Goal: Task Accomplishment & Management: Complete application form

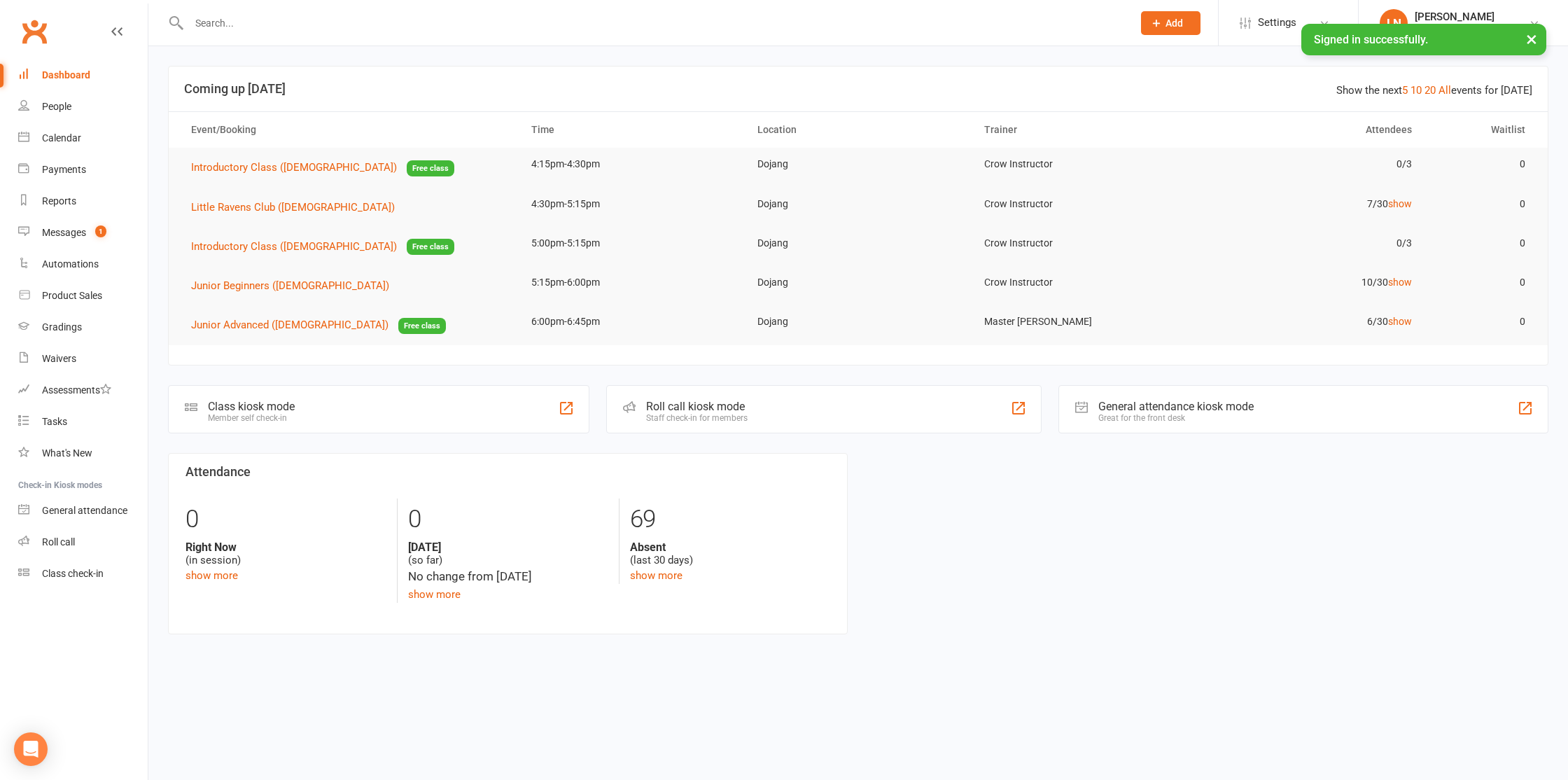
click at [292, 30] on input "text" at bounding box center [654, 23] width 938 height 20
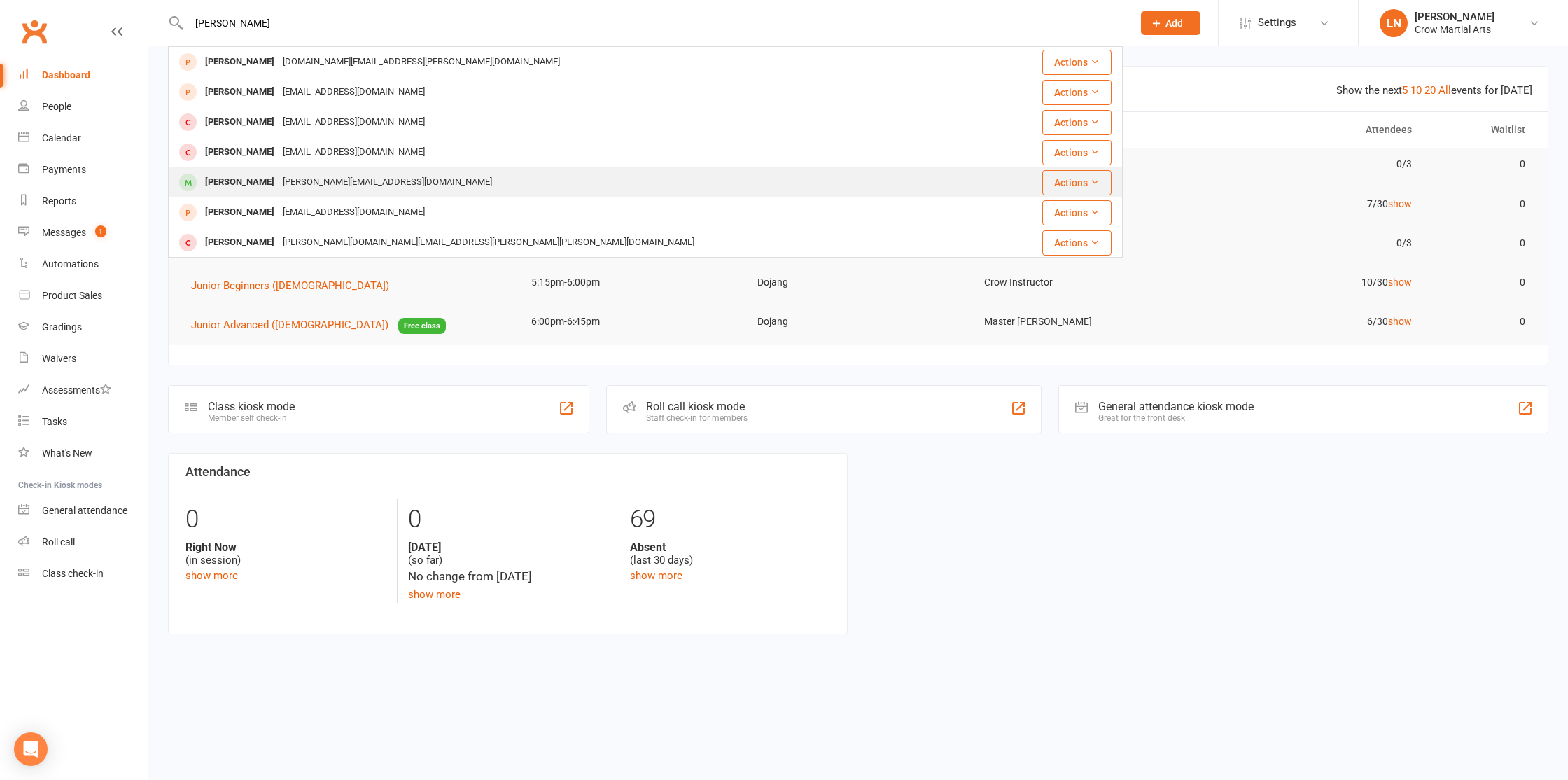
type input "george"
click at [218, 184] on div "George Youssef" at bounding box center [240, 182] width 77 height 21
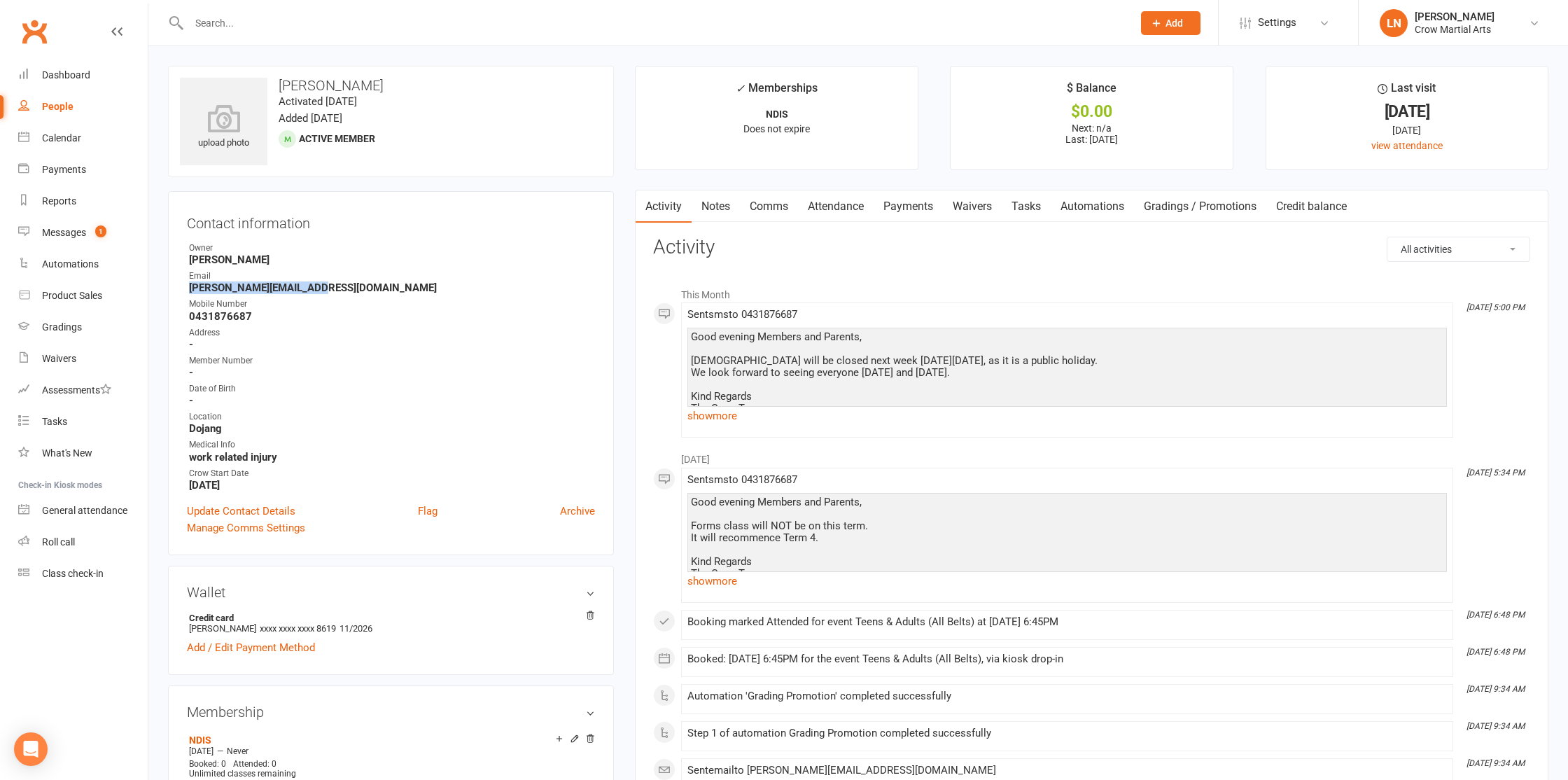
drag, startPoint x: 331, startPoint y: 286, endPoint x: 188, endPoint y: 292, distance: 143.1
click at [189, 292] on strong "G.n.youssef@hotmail.com" at bounding box center [392, 288] width 406 height 13
copy strong "G.n.youssef@hotmail.com"
click at [266, 24] on input "text" at bounding box center [654, 23] width 938 height 20
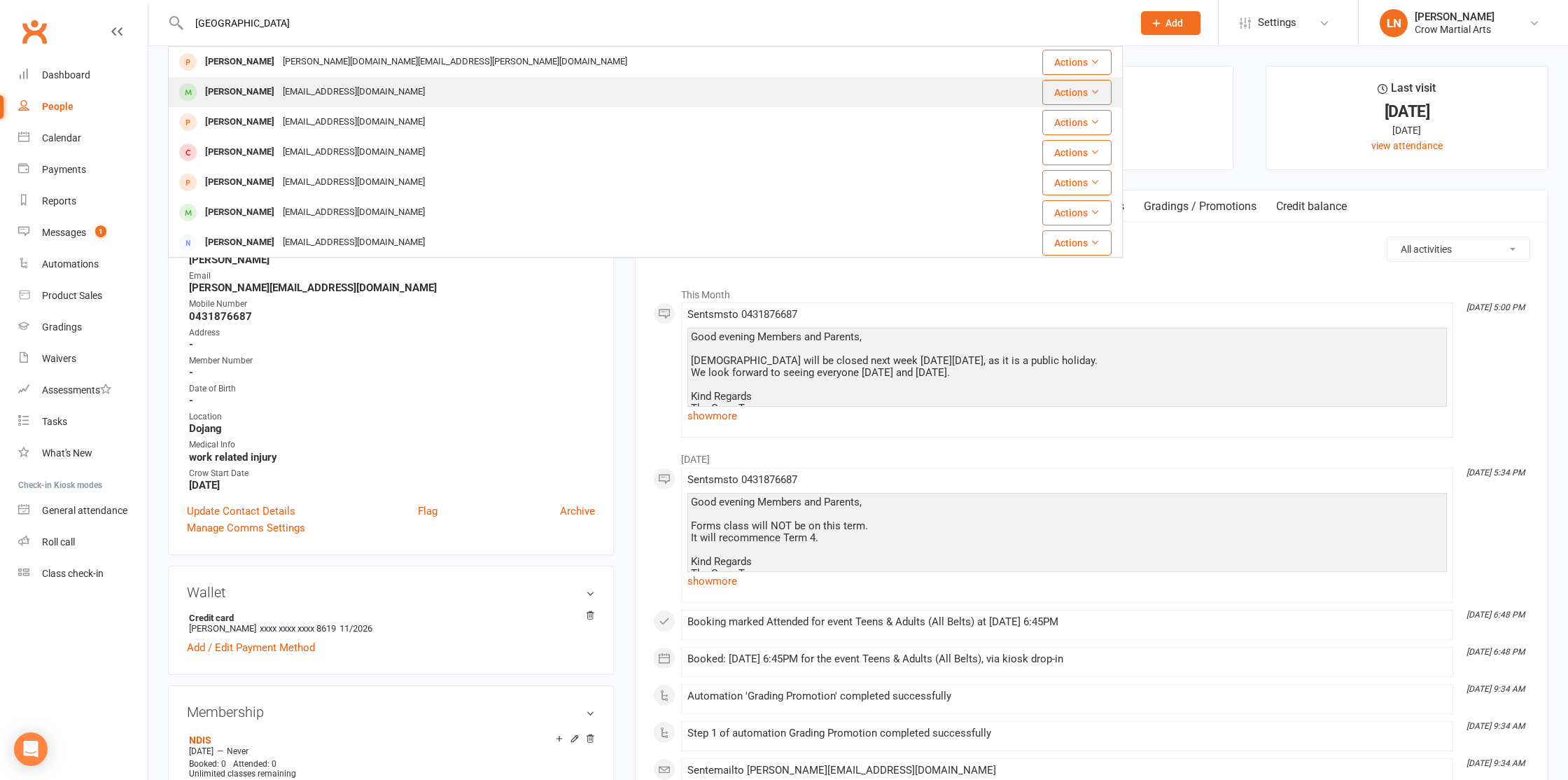
type input "adelaide"
click at [256, 94] on div "Adelaide Youssef" at bounding box center [240, 92] width 77 height 21
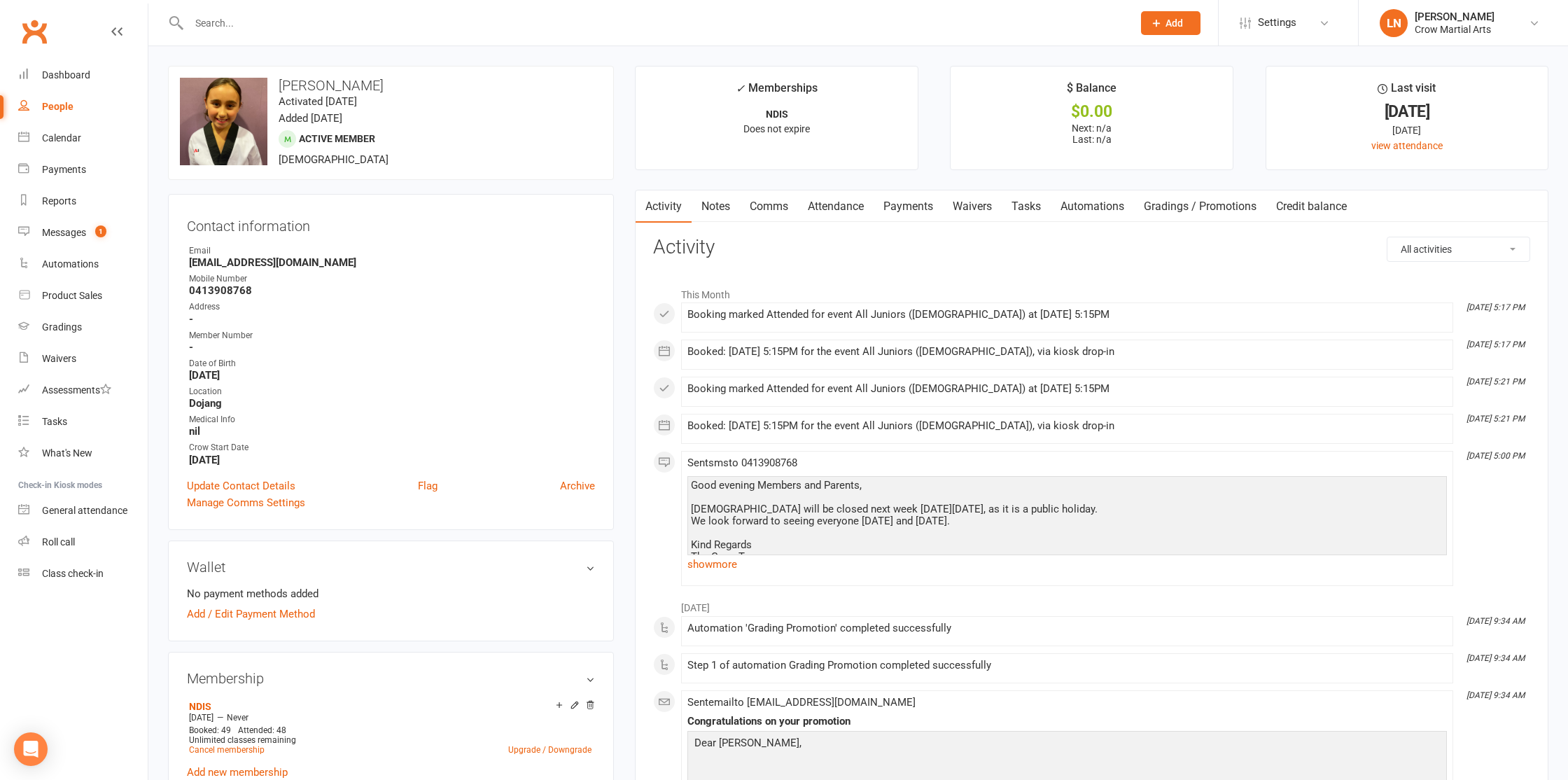
click at [334, 27] on input "text" at bounding box center [654, 23] width 938 height 20
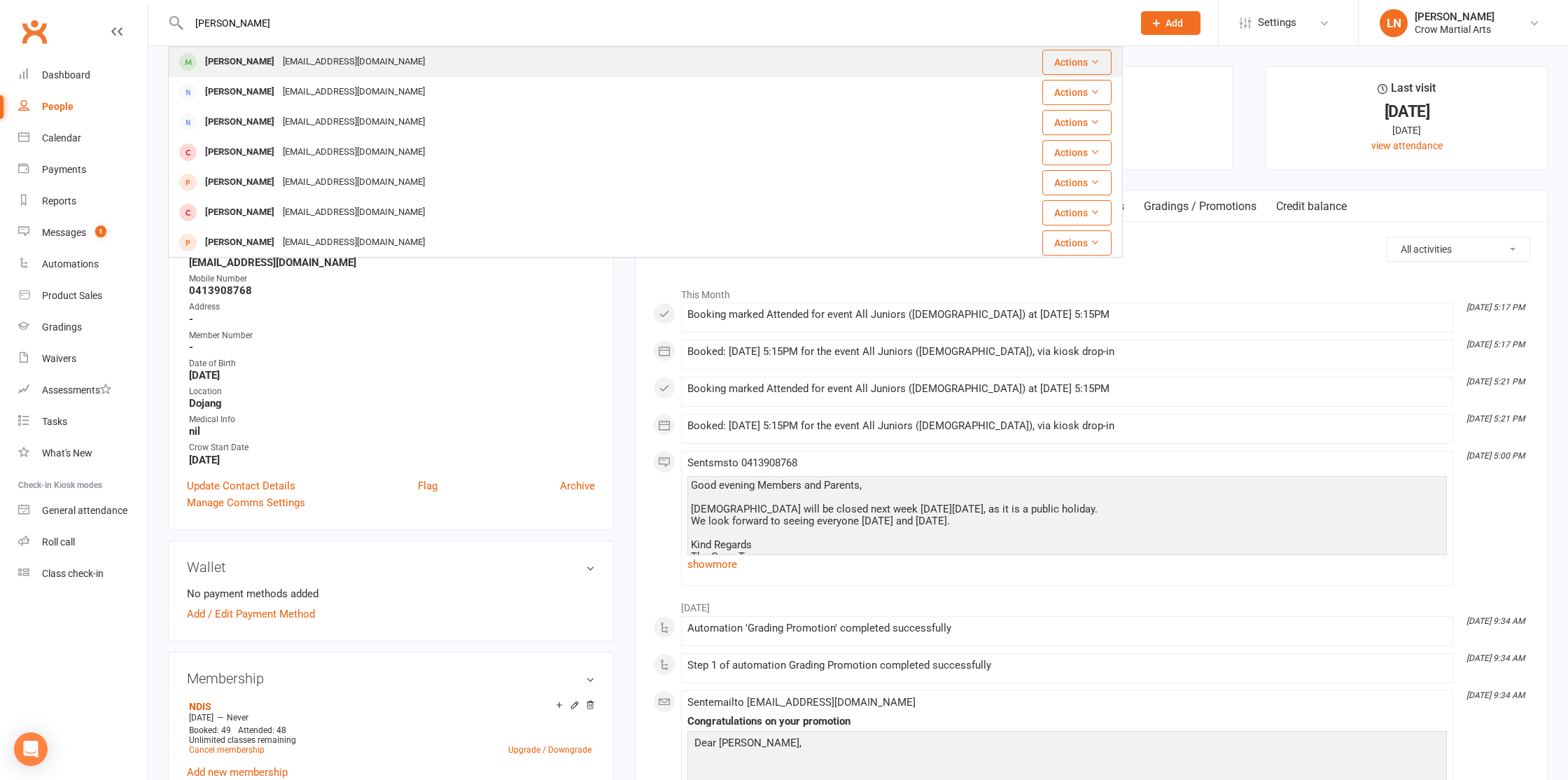
type input "charles"
click at [279, 60] on div "Charles Julian Olazo" at bounding box center [240, 62] width 77 height 21
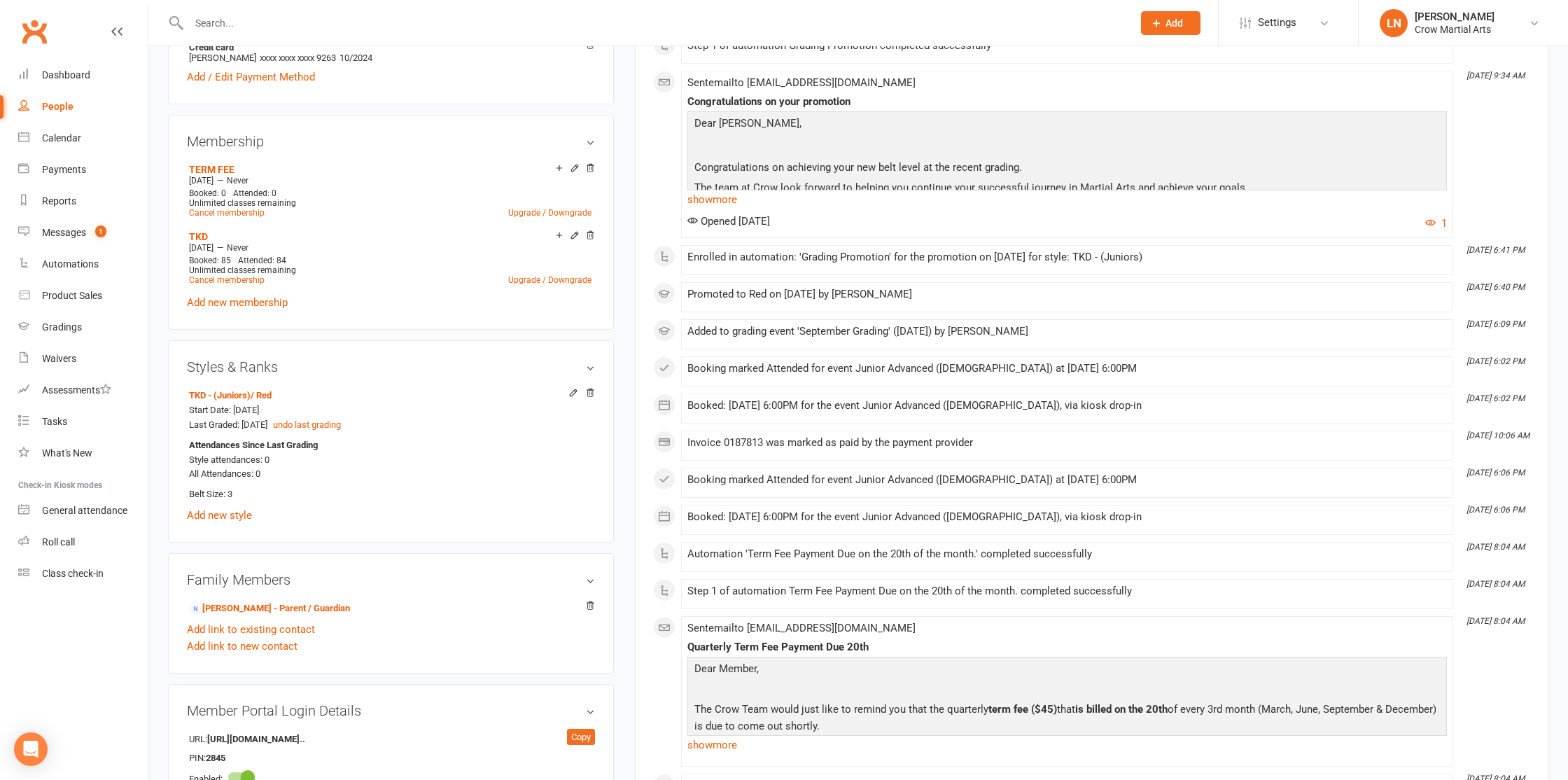
scroll to position [574, 0]
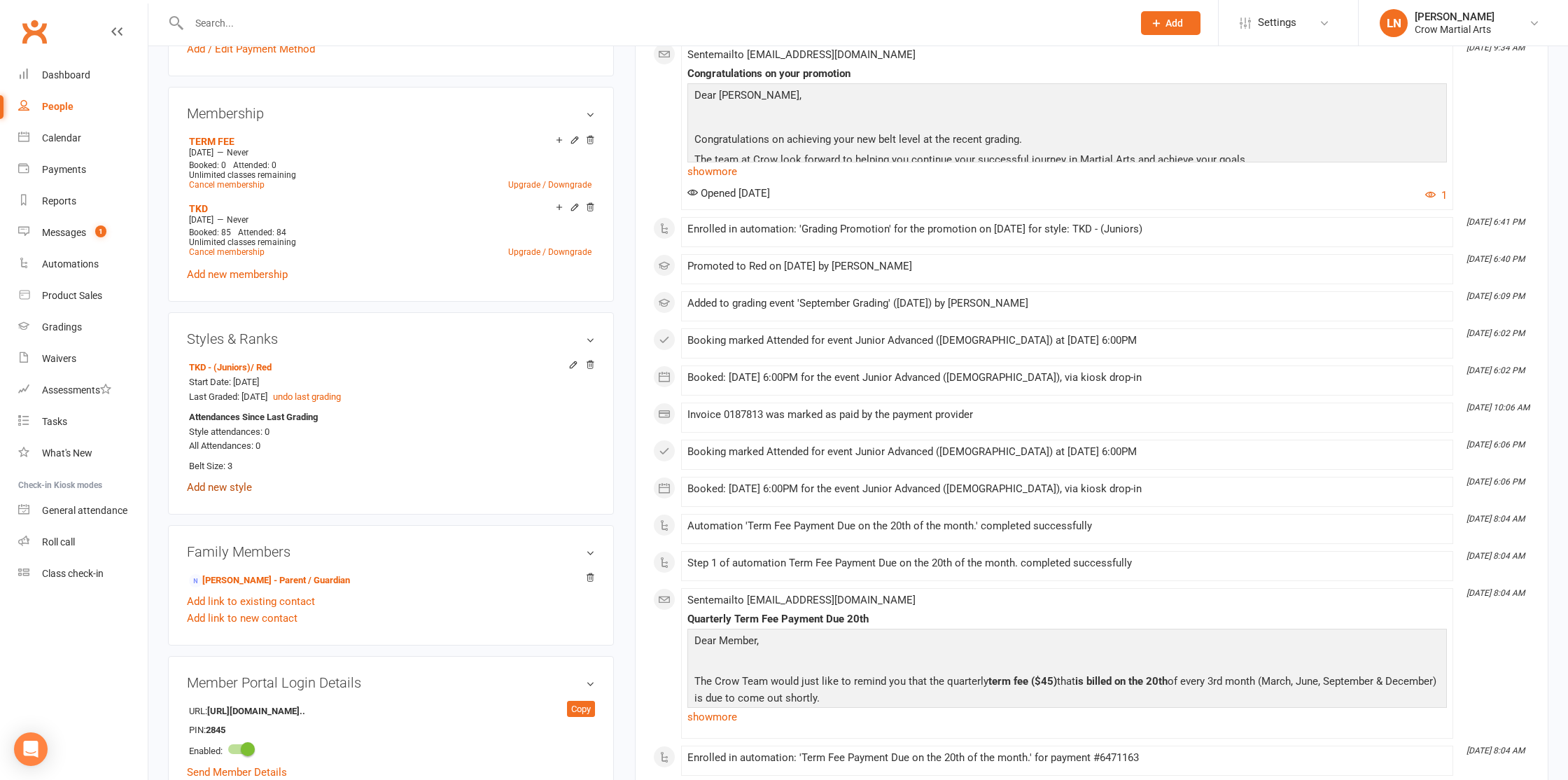
click at [231, 488] on link "Add new style" at bounding box center [220, 488] width 65 height 13
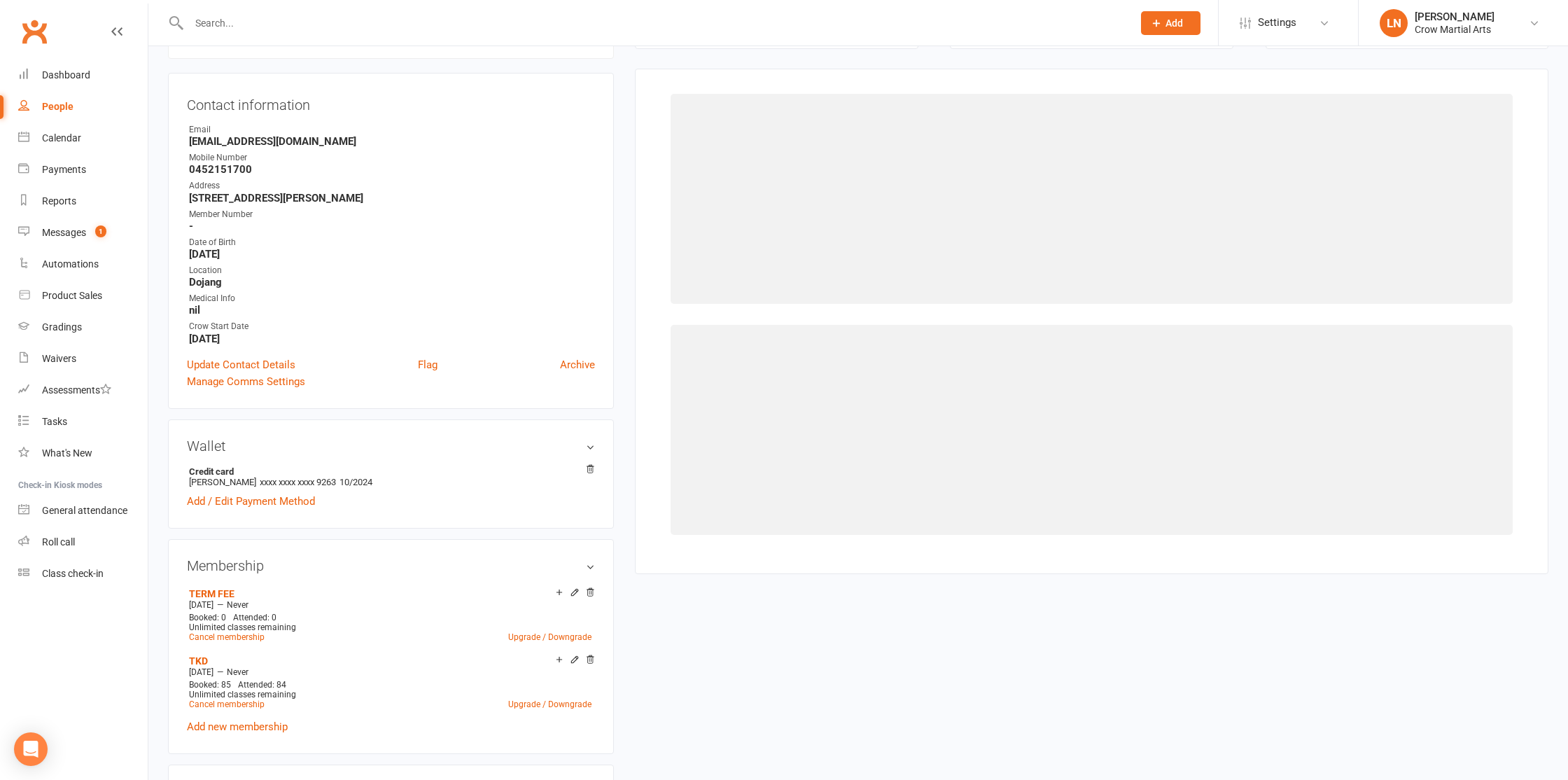
scroll to position [119, 0]
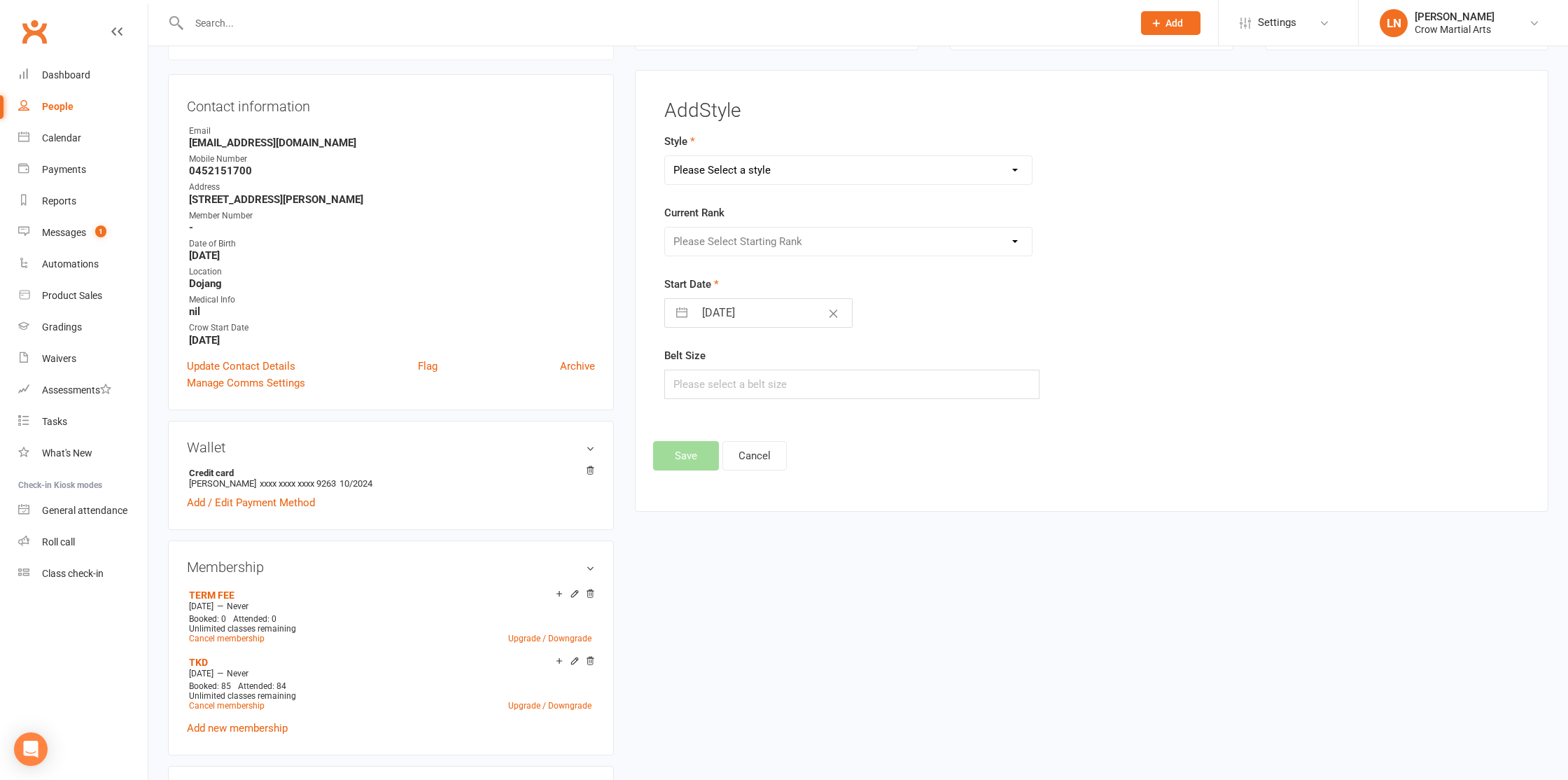
click at [795, 169] on select "Please Select a style BJJ - (Juniors) BJJ - (Teens/Adults) TKD - (Adults) TKD -…" at bounding box center [849, 170] width 367 height 28
select select "2151"
click at [665, 156] on select "Please Select a style BJJ - (Juniors) BJJ - (Teens/Adults) TKD - (Adults) TKD -…" at bounding box center [849, 170] width 367 height 28
click at [761, 244] on select "Please Select Starting Rank White Yellow Orange Green Green/Black Blue Blue/Bla…" at bounding box center [849, 241] width 367 height 28
select select "21269"
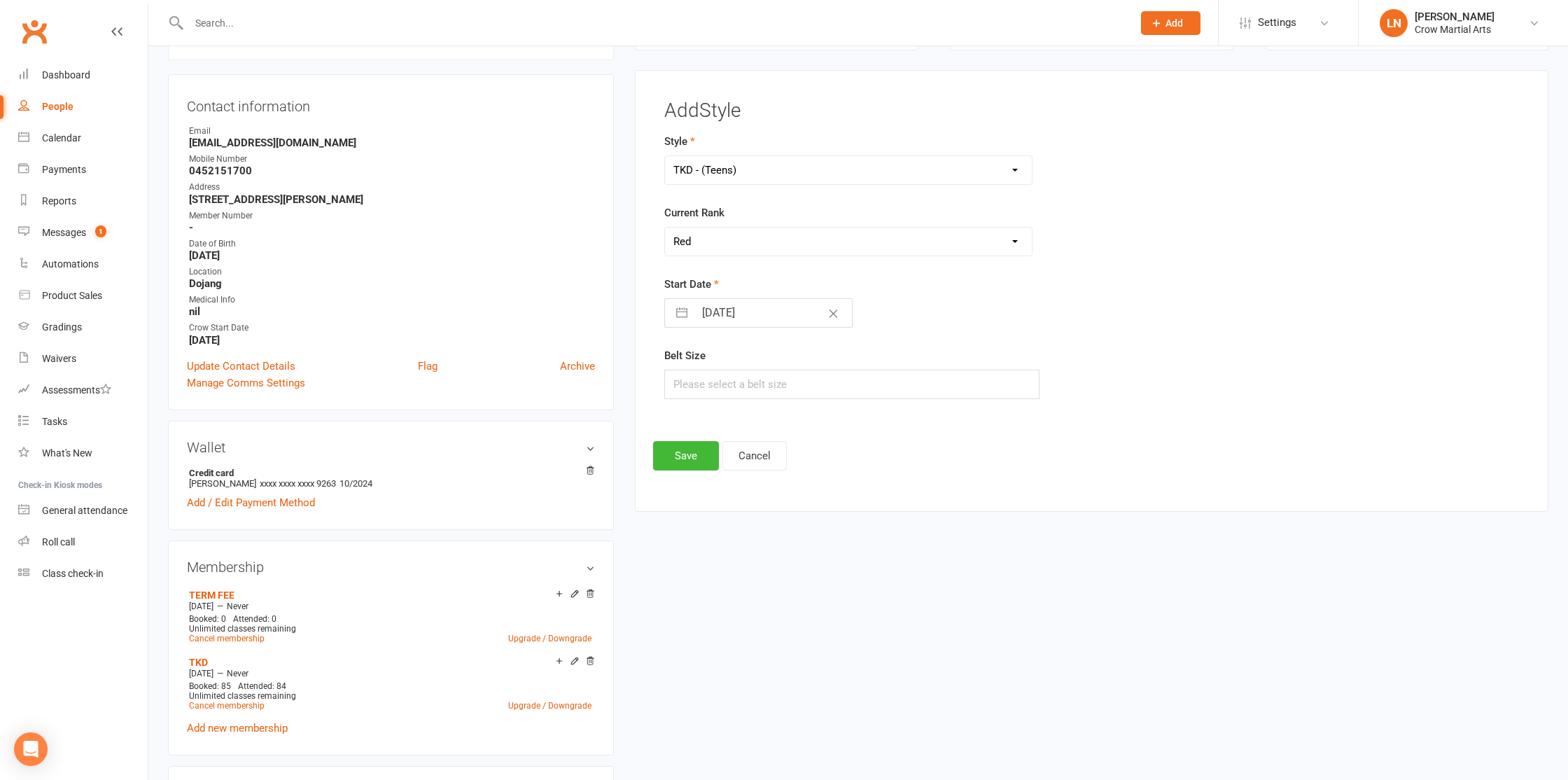
click at [665, 228] on select "Please Select Starting Rank White Yellow Orange Green Green/Black Blue Blue/Bla…" at bounding box center [849, 241] width 367 height 28
click at [696, 380] on input "text" at bounding box center [852, 384] width 375 height 29
type input "4"
click at [683, 452] on button "Save" at bounding box center [686, 455] width 66 height 29
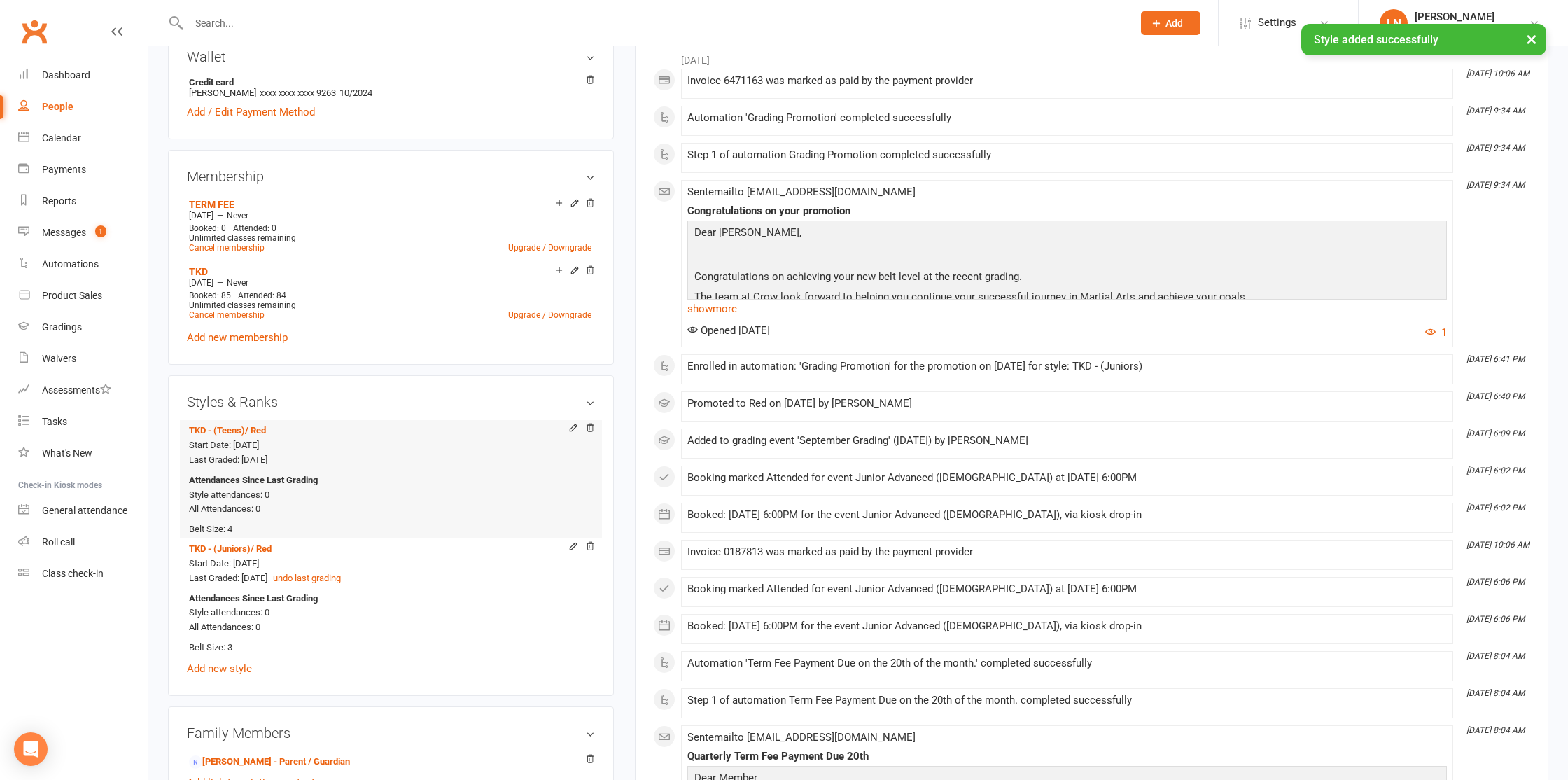
scroll to position [528, 0]
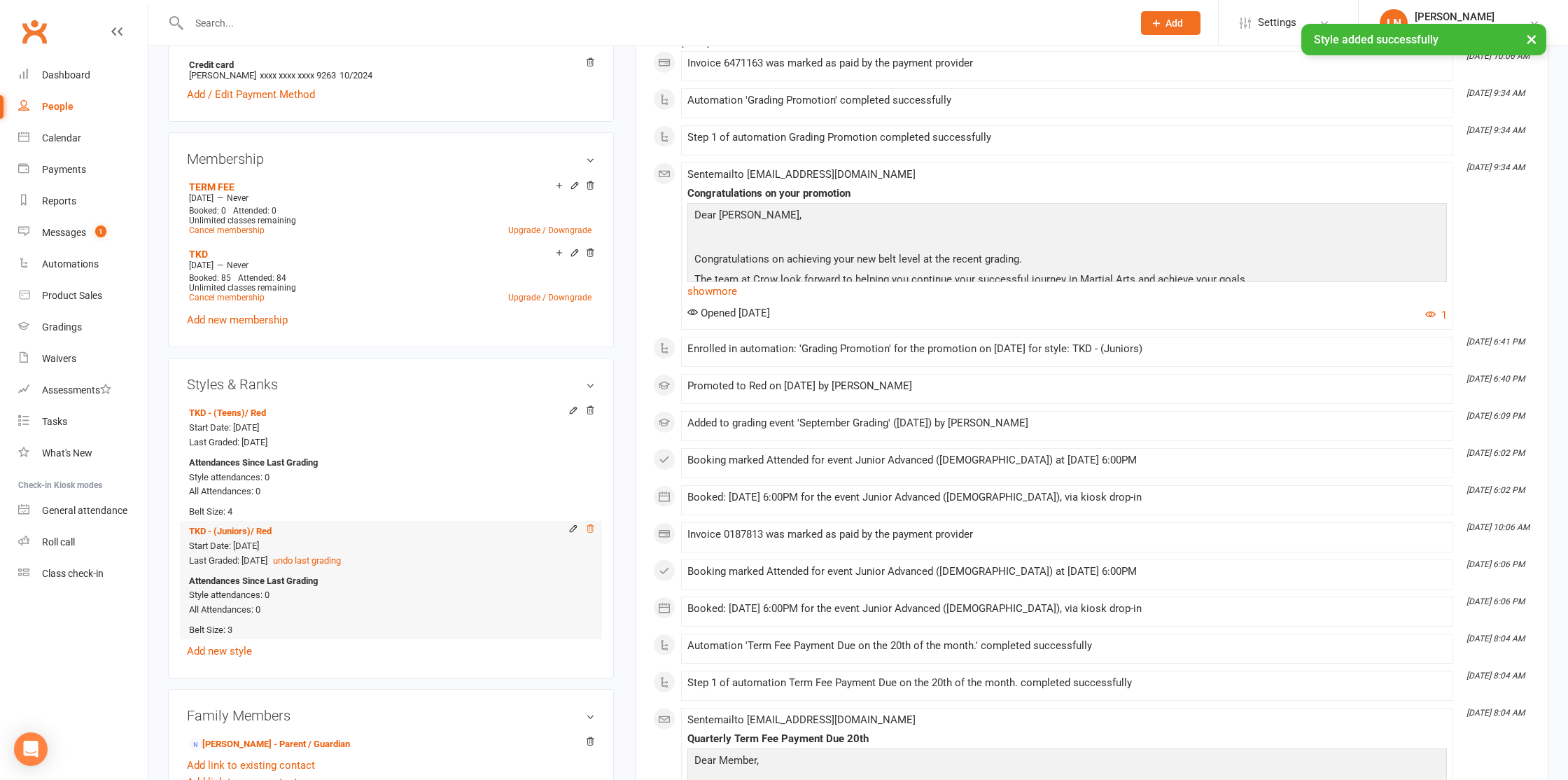
click at [591, 528] on icon at bounding box center [590, 529] width 10 height 10
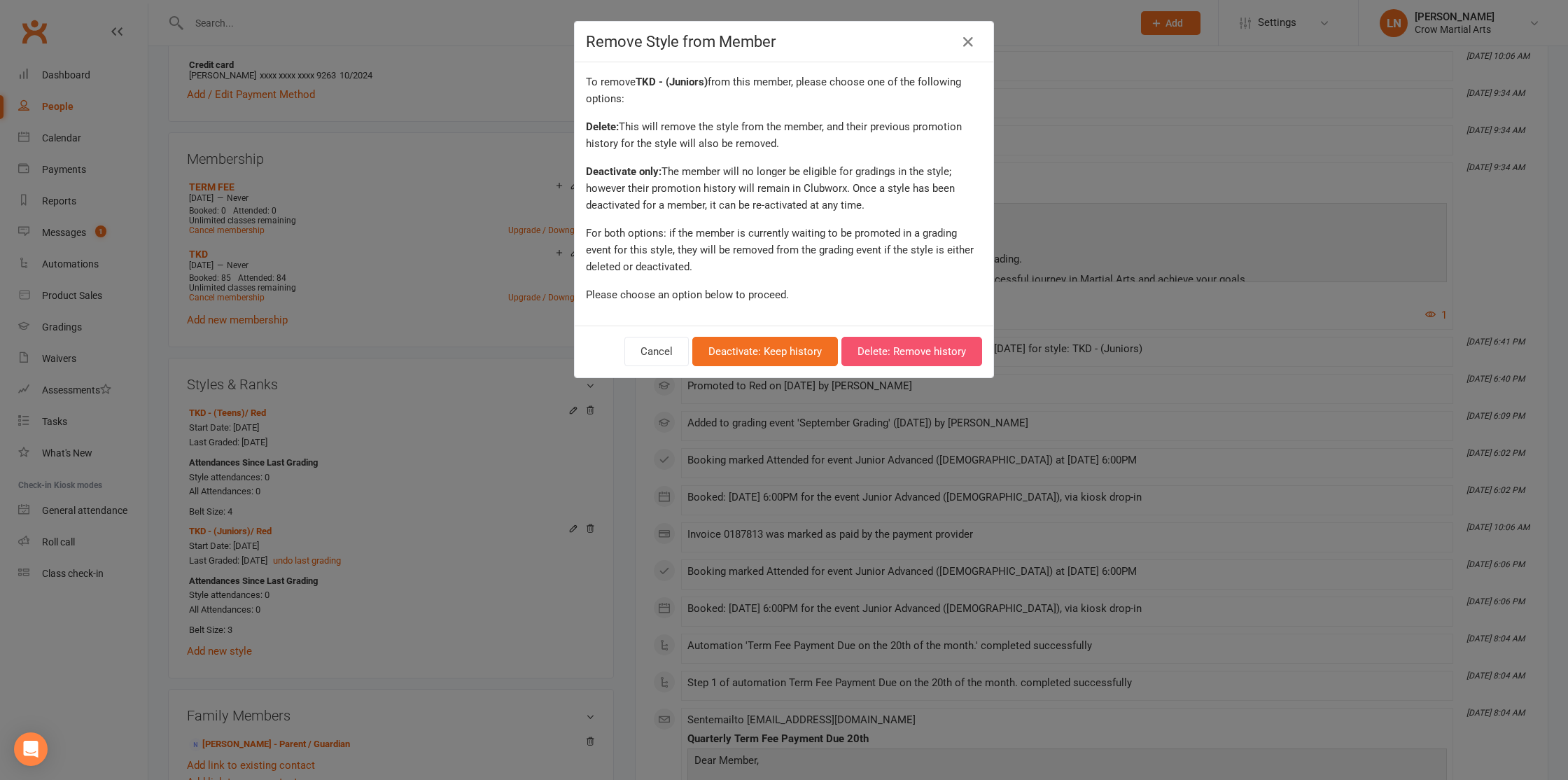
click at [871, 358] on button "Delete: Remove history" at bounding box center [912, 351] width 141 height 29
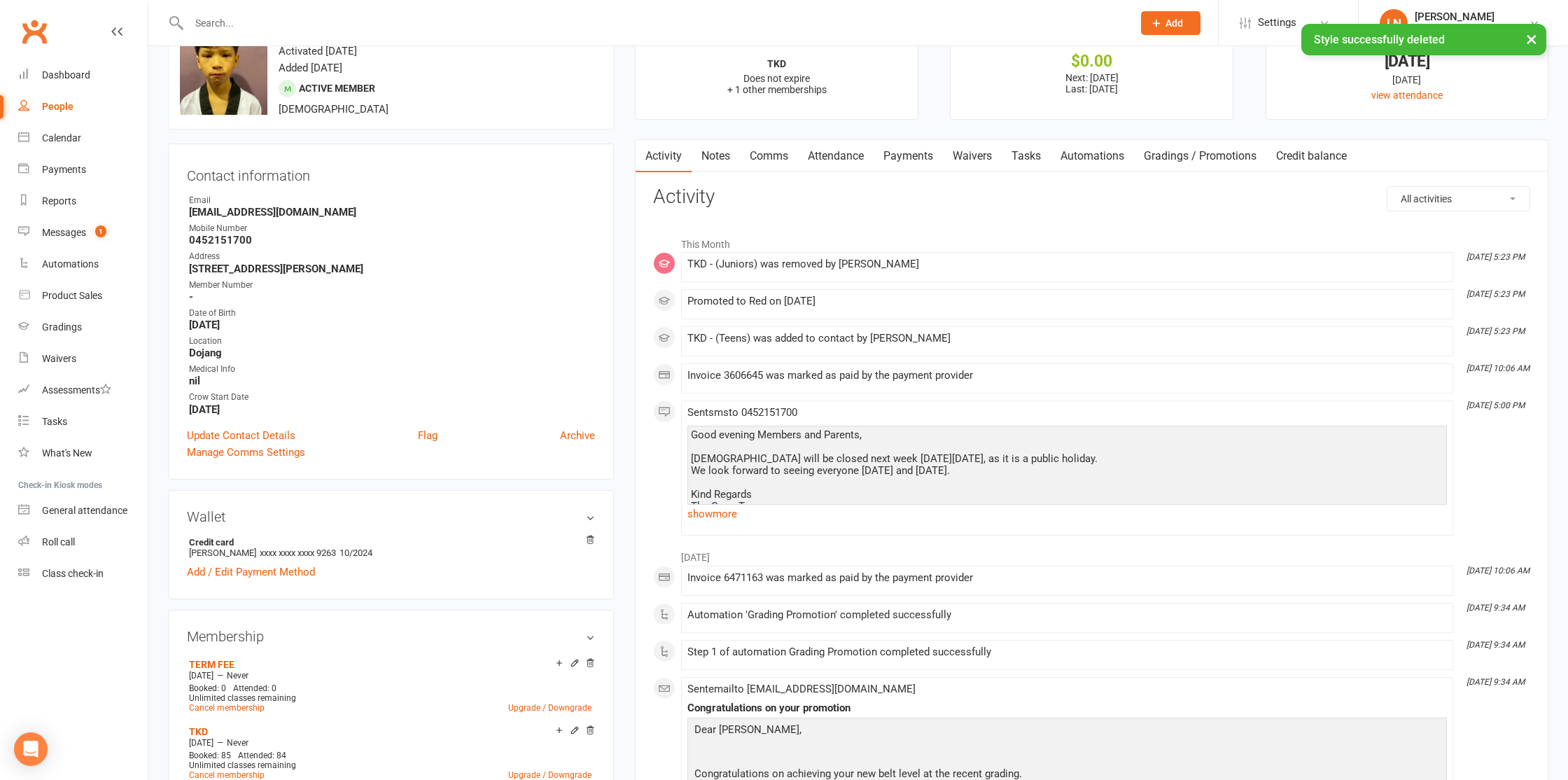
scroll to position [0, 0]
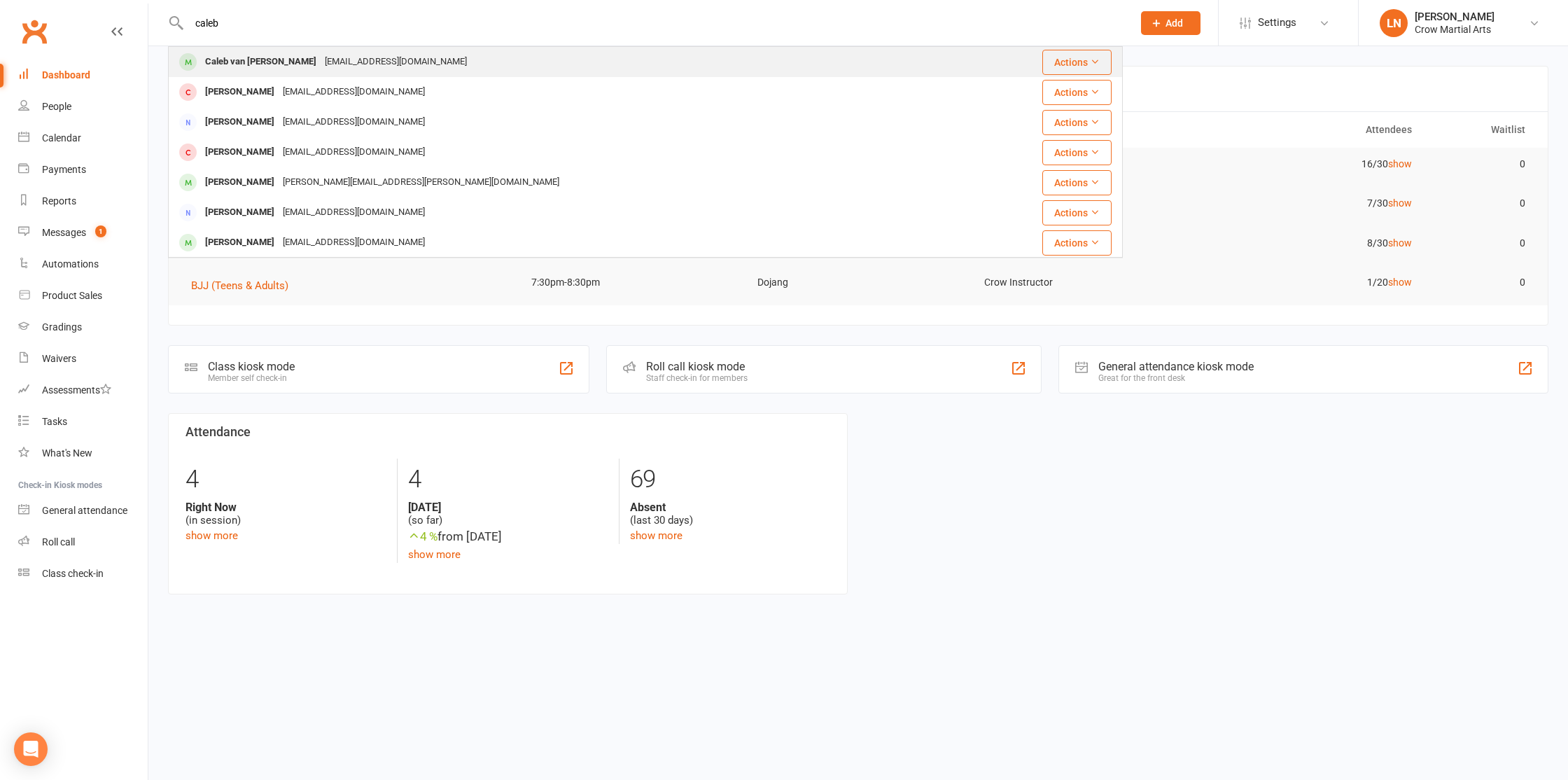
type input "caleb"
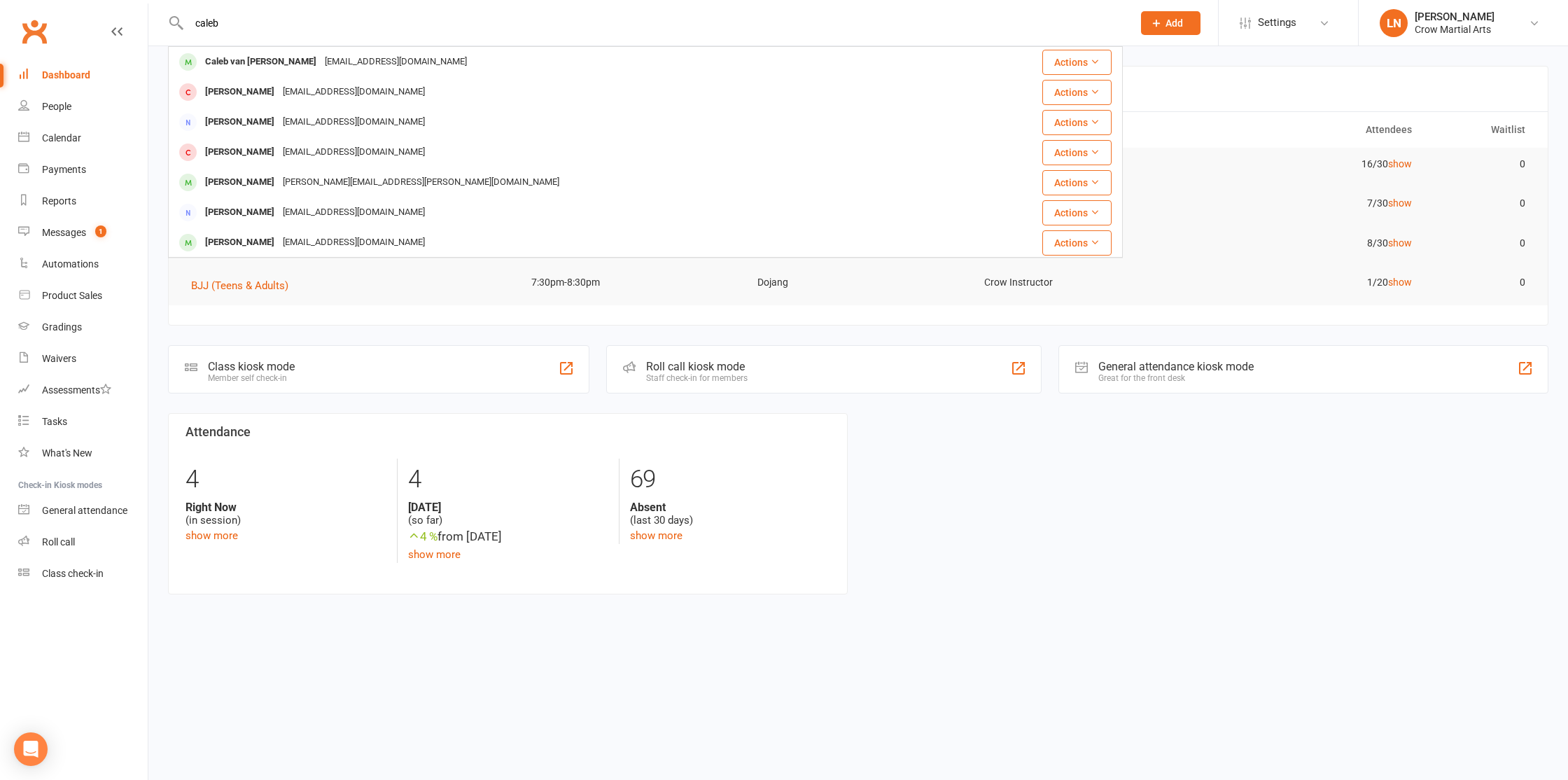
click at [249, 72] on div "Caleb van Tol m.nvantol@bigpond.com" at bounding box center [565, 62] width 793 height 28
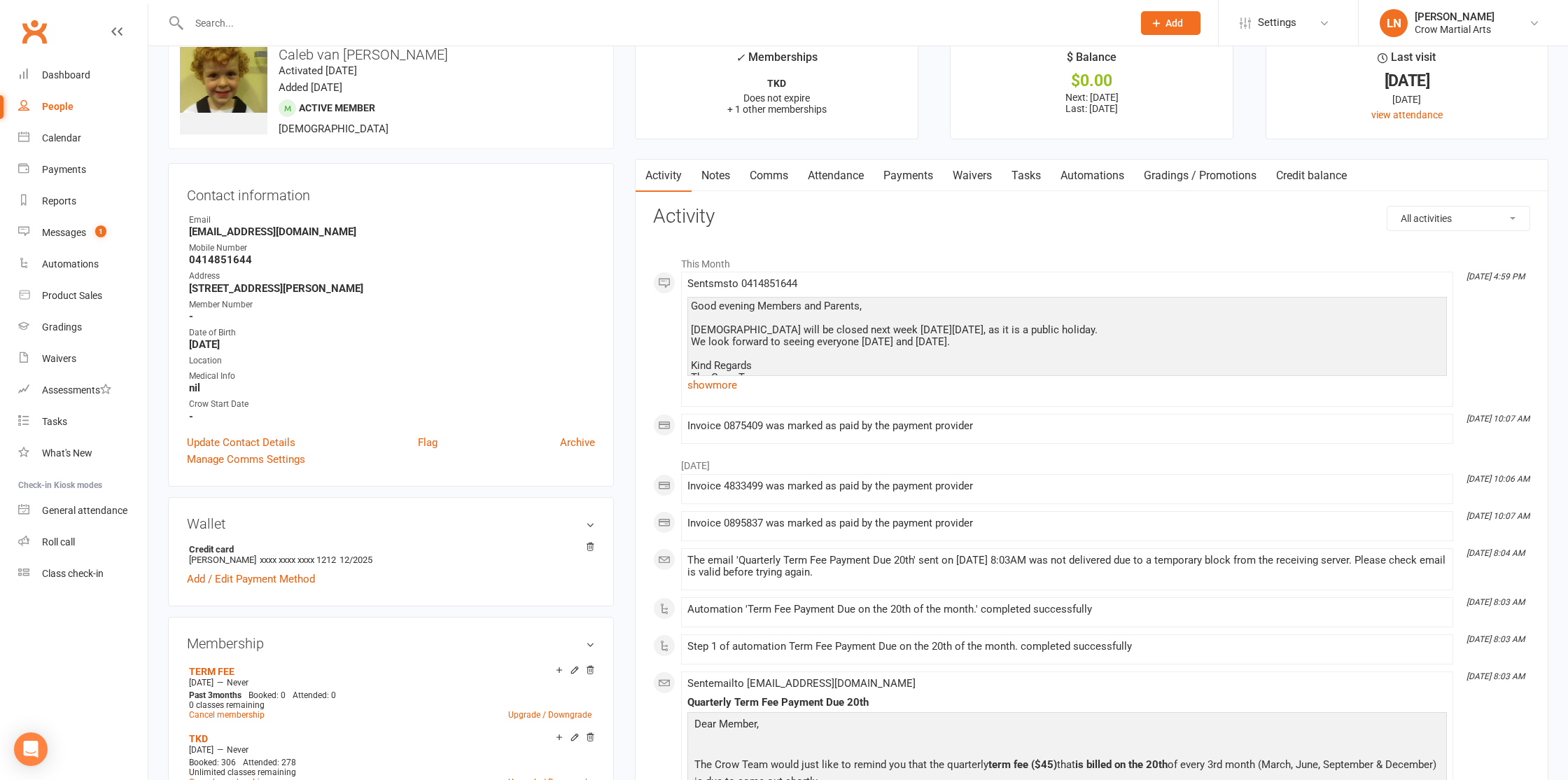
scroll to position [37, 0]
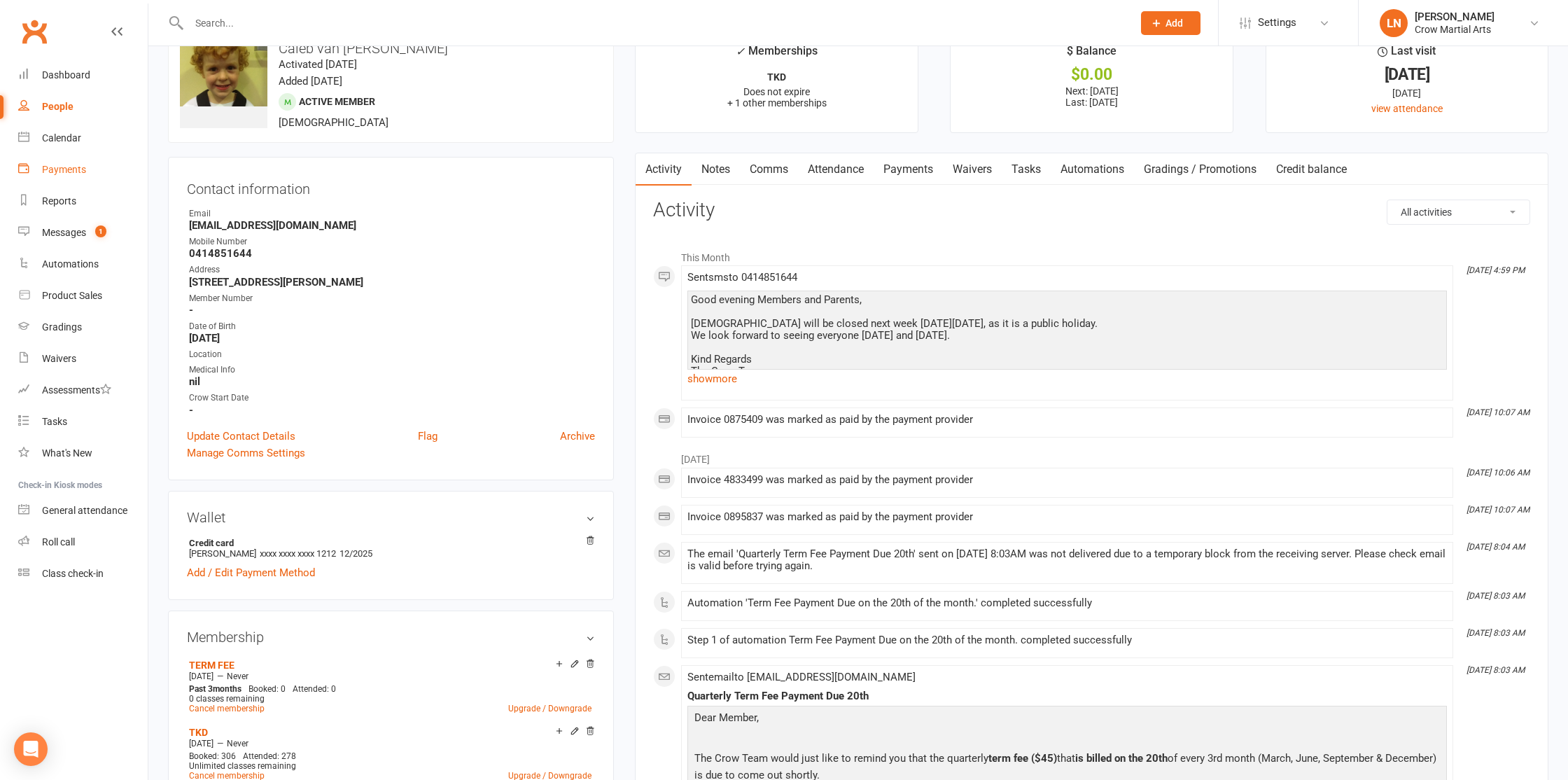
click at [64, 175] on link "Payments" at bounding box center [83, 170] width 129 height 31
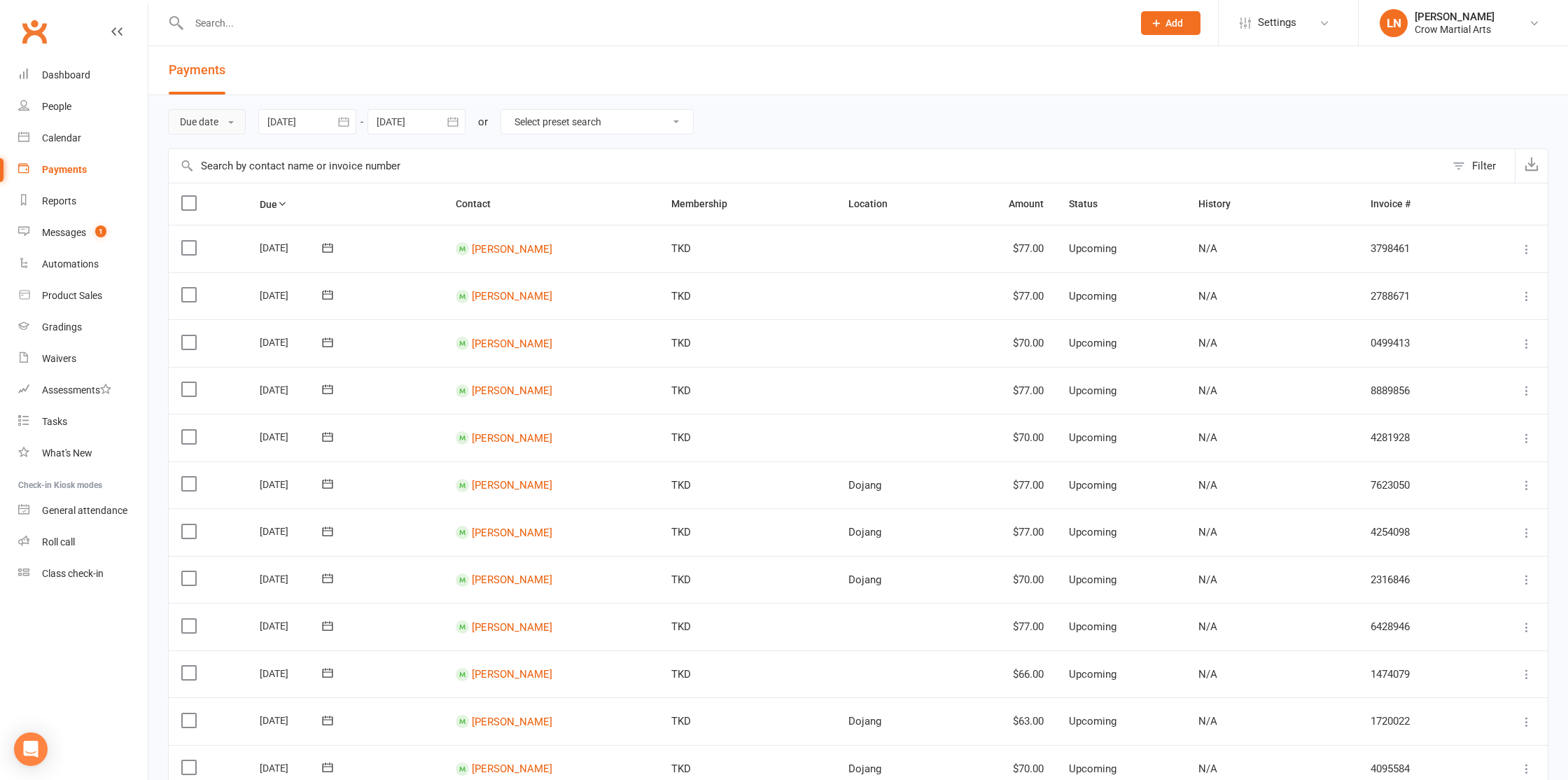
click at [203, 119] on button "Due date" at bounding box center [206, 122] width 77 height 25
click at [231, 196] on link "Date failed" at bounding box center [237, 209] width 139 height 28
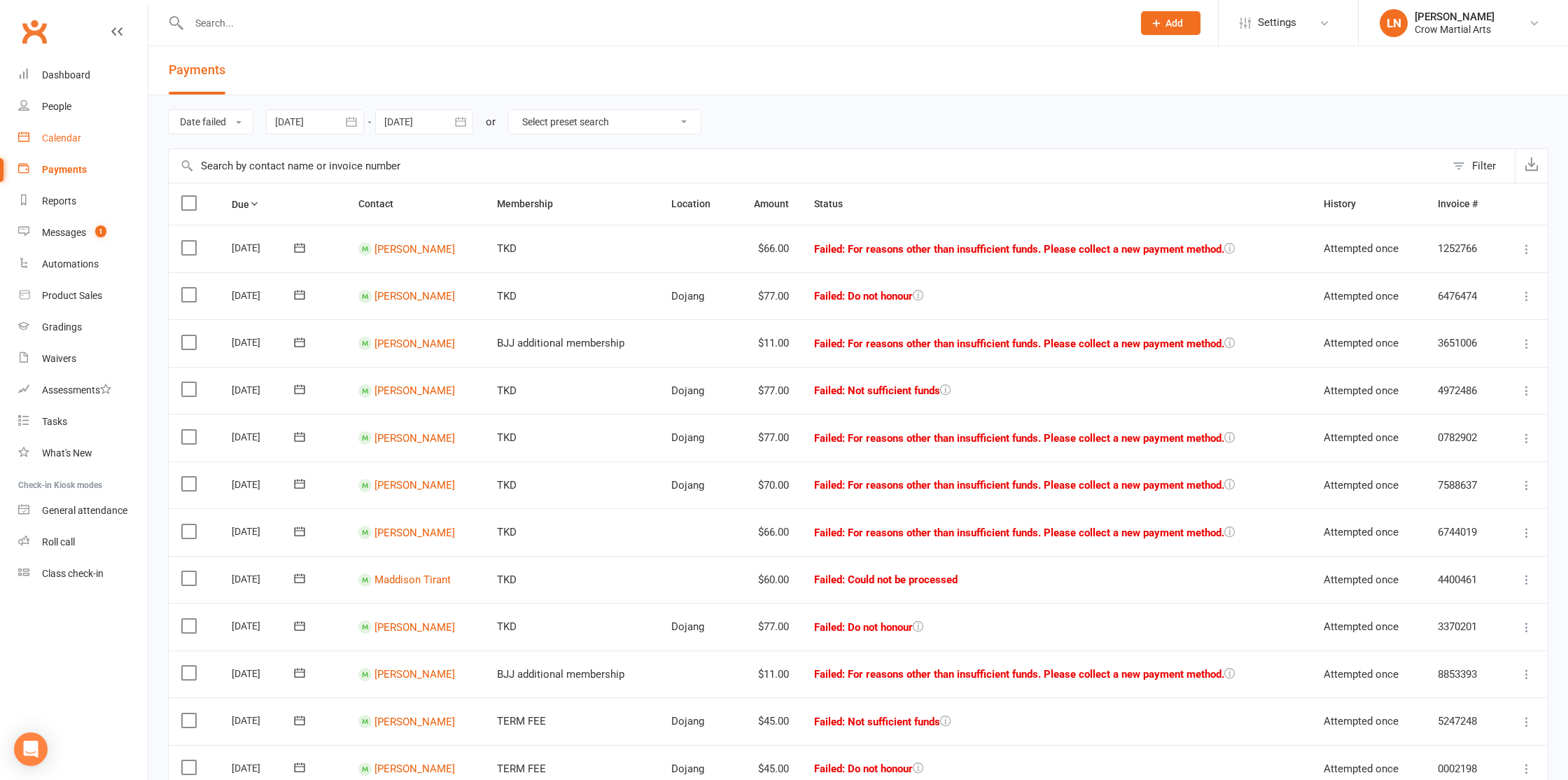
click at [74, 131] on link "Calendar" at bounding box center [83, 138] width 129 height 31
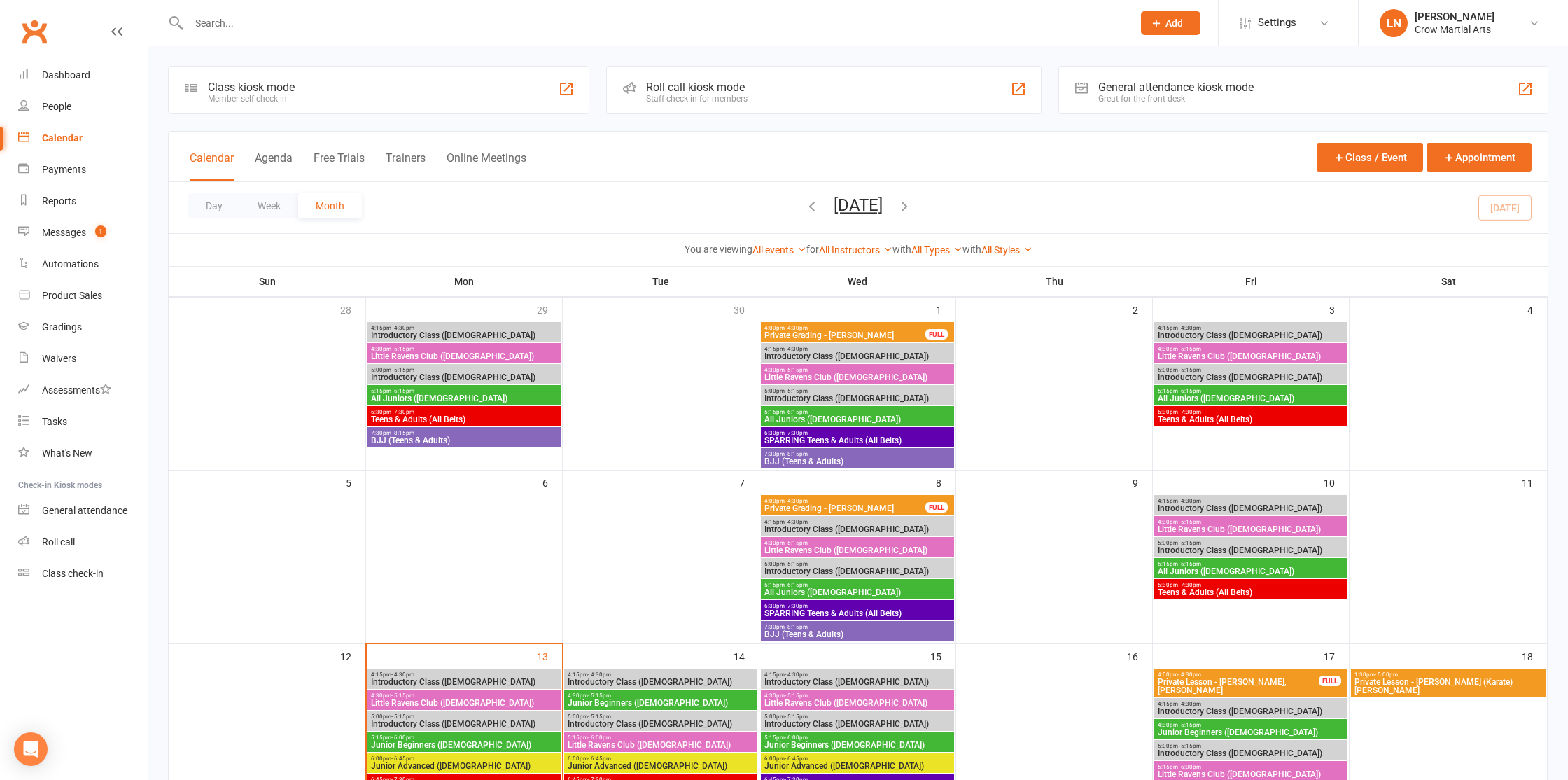
click at [257, 23] on input "text" at bounding box center [654, 23] width 938 height 20
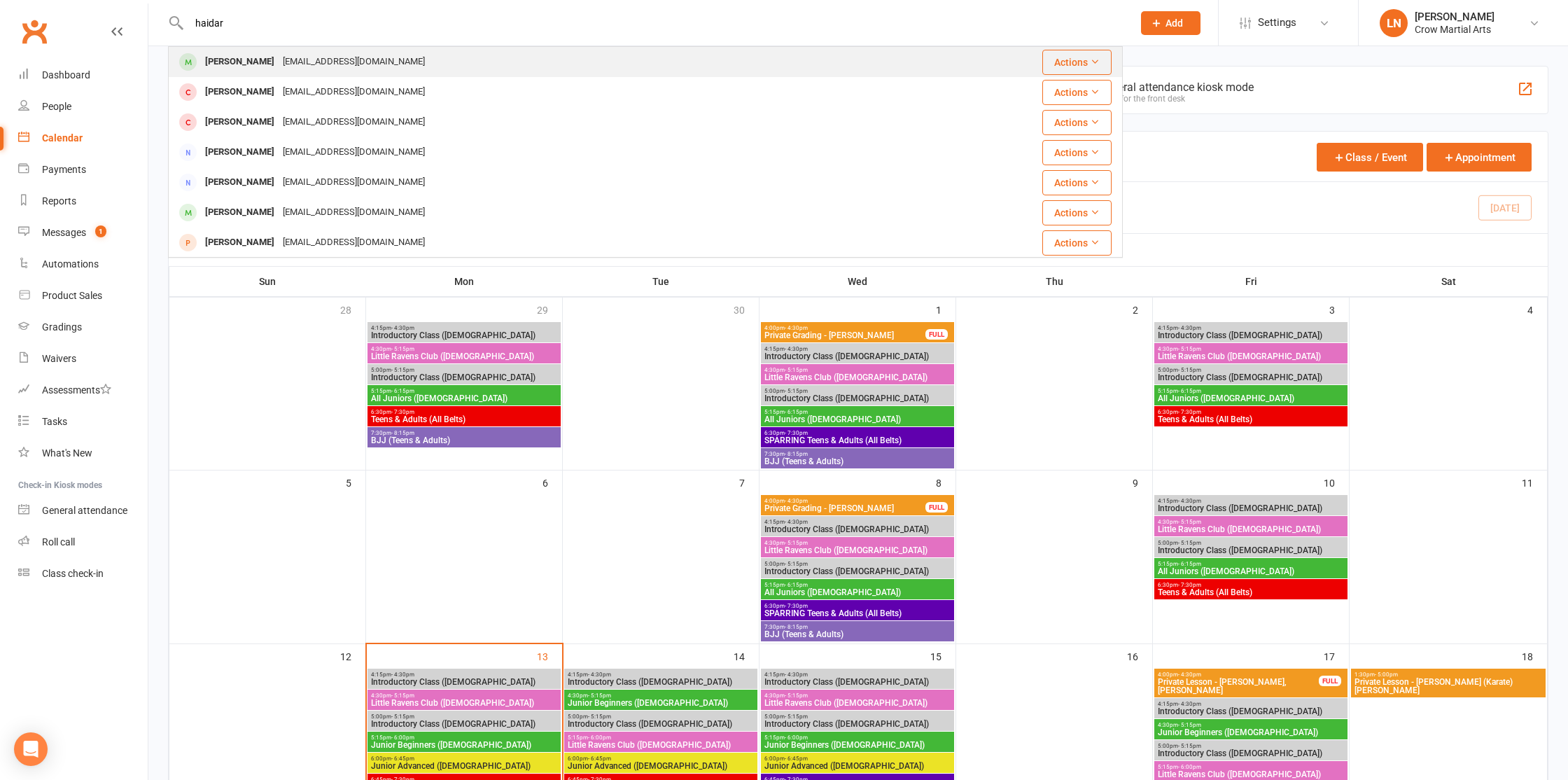
type input "haidar"
click at [248, 60] on div "Haidar Tahan" at bounding box center [240, 62] width 77 height 21
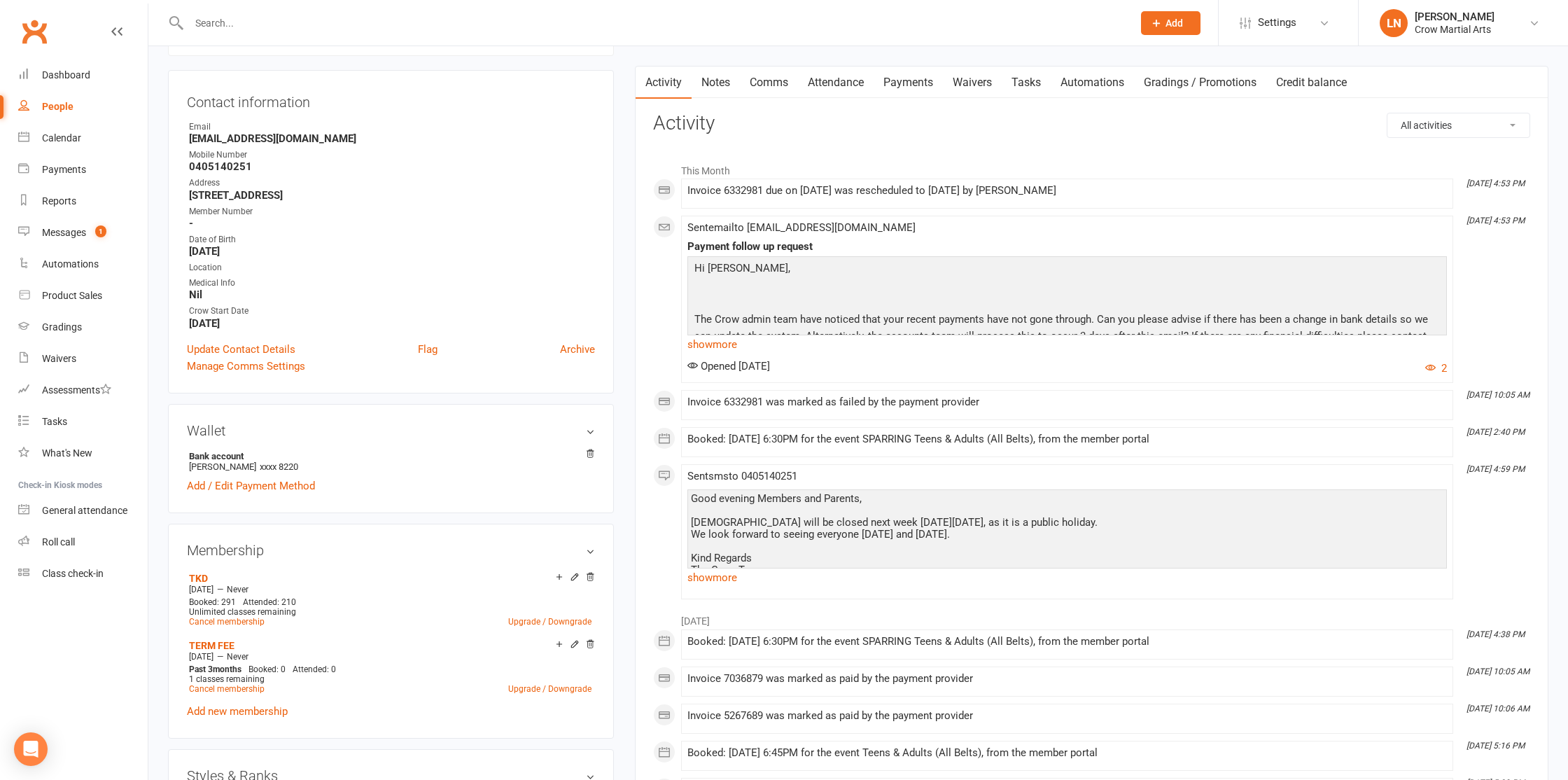
scroll to position [112, 0]
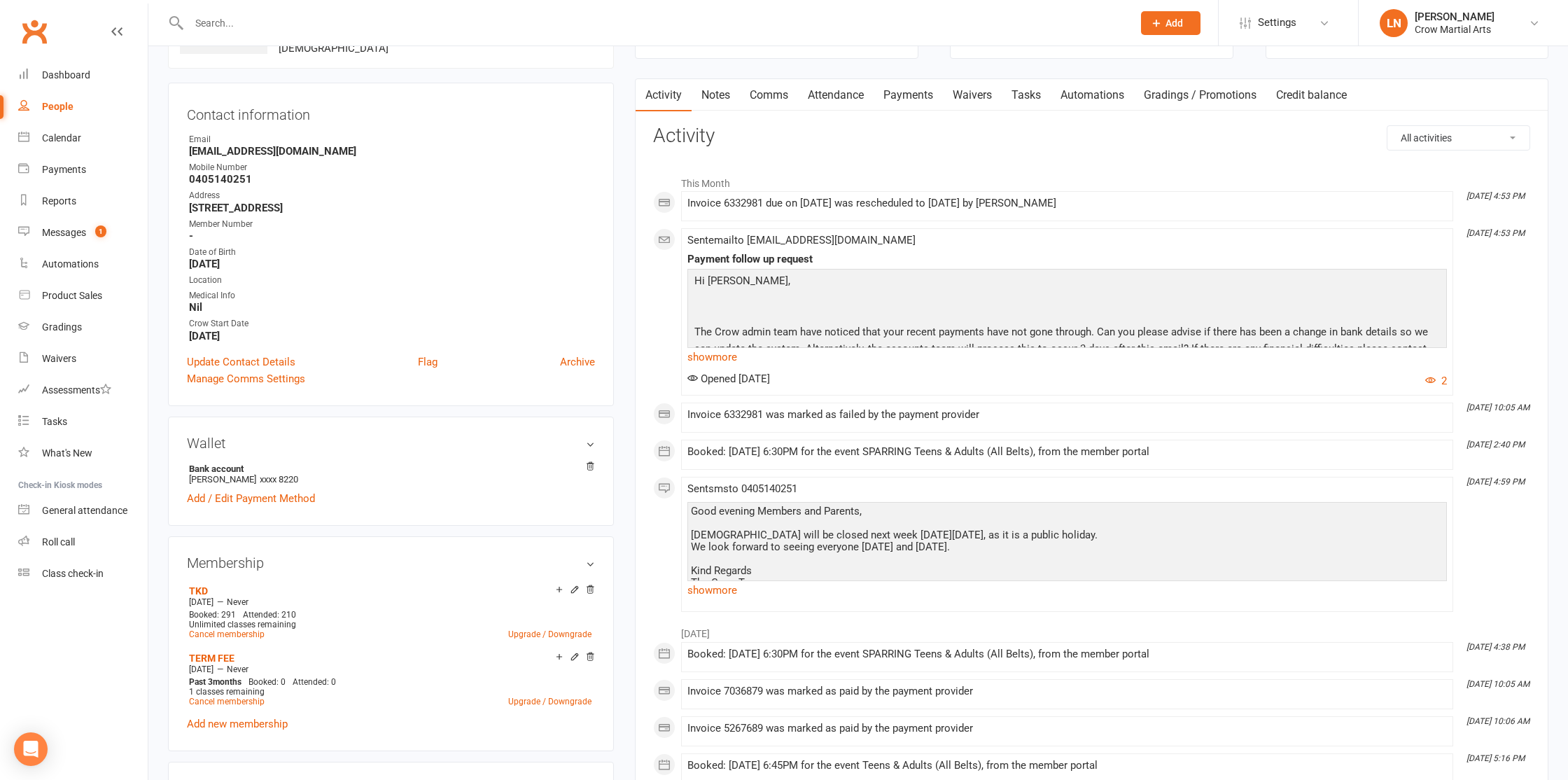
click at [896, 102] on link "Payments" at bounding box center [908, 95] width 69 height 32
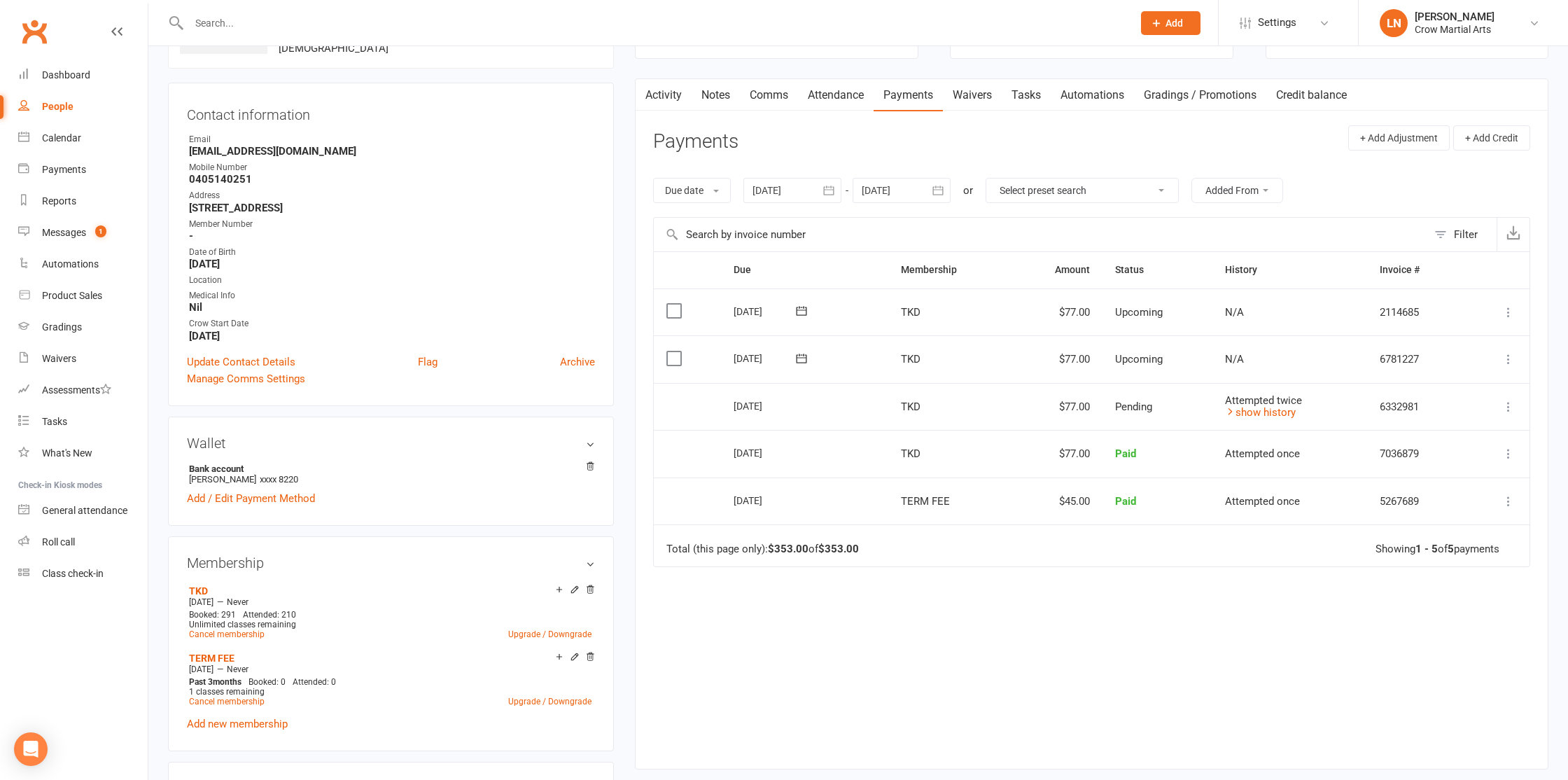
click at [803, 407] on div "13 Oct 2025" at bounding box center [776, 405] width 85 height 21
click at [59, 146] on link "Calendar" at bounding box center [83, 138] width 129 height 31
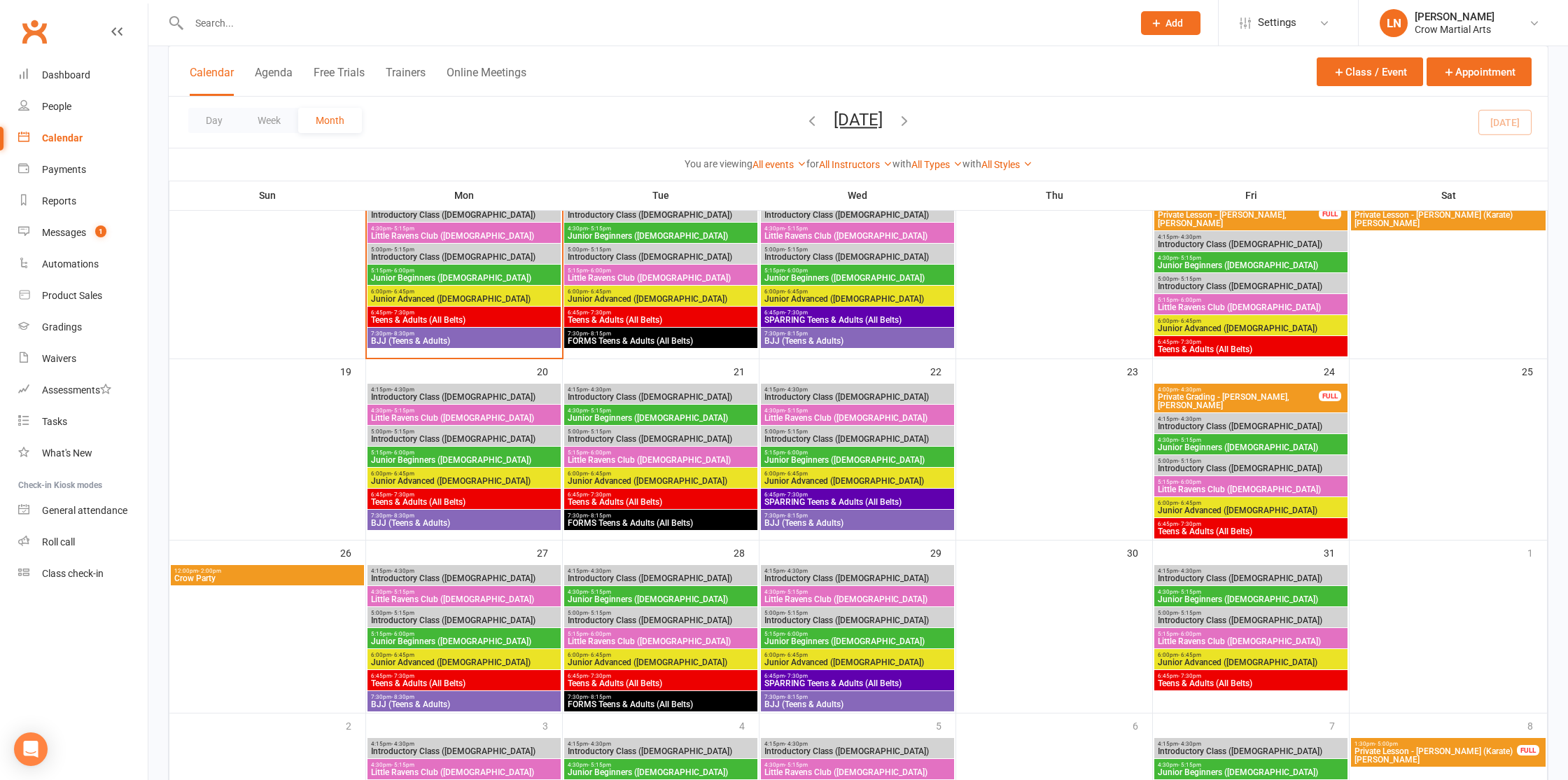
scroll to position [575, 0]
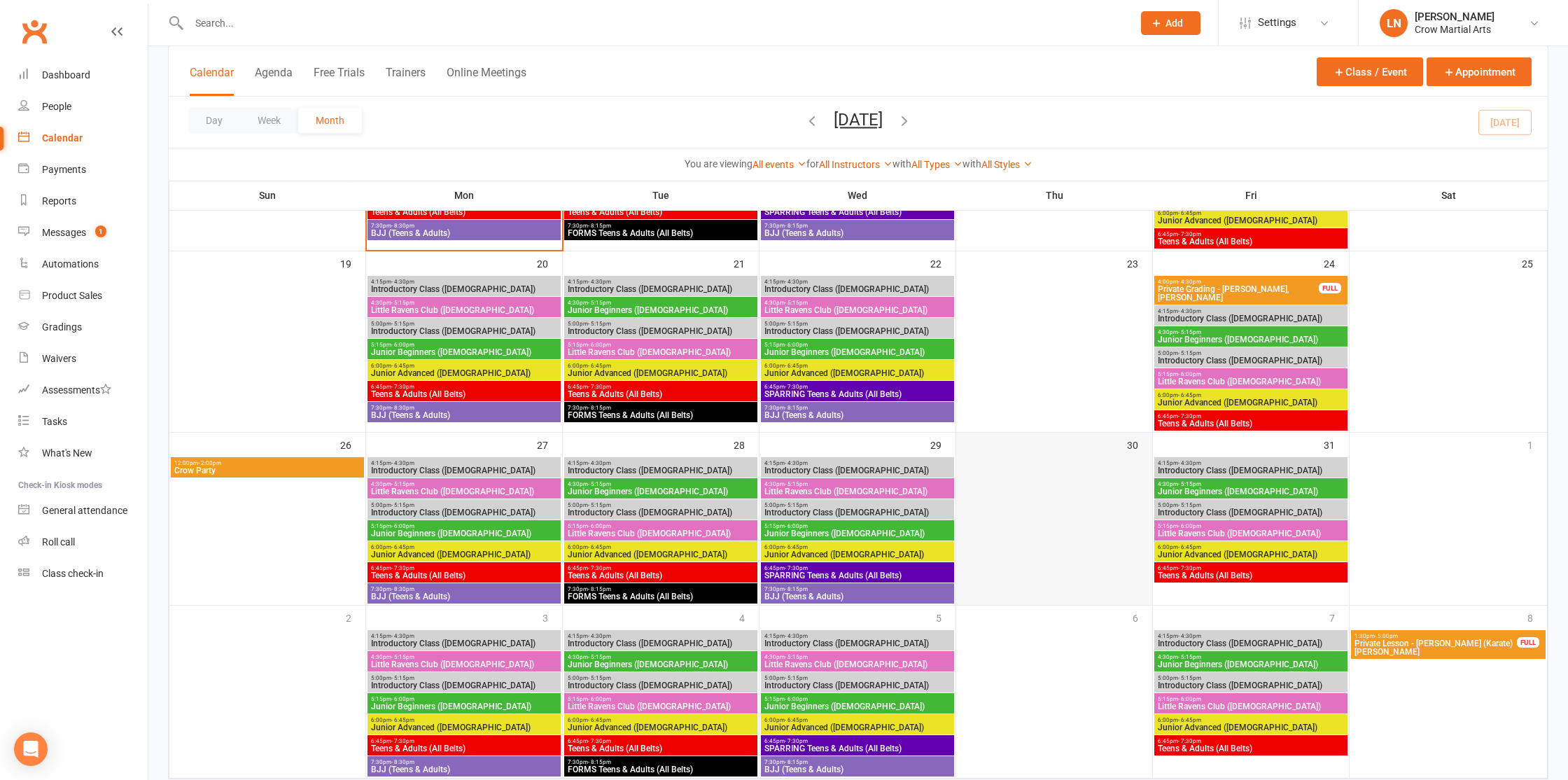
click at [1031, 471] on div at bounding box center [1054, 530] width 193 height 147
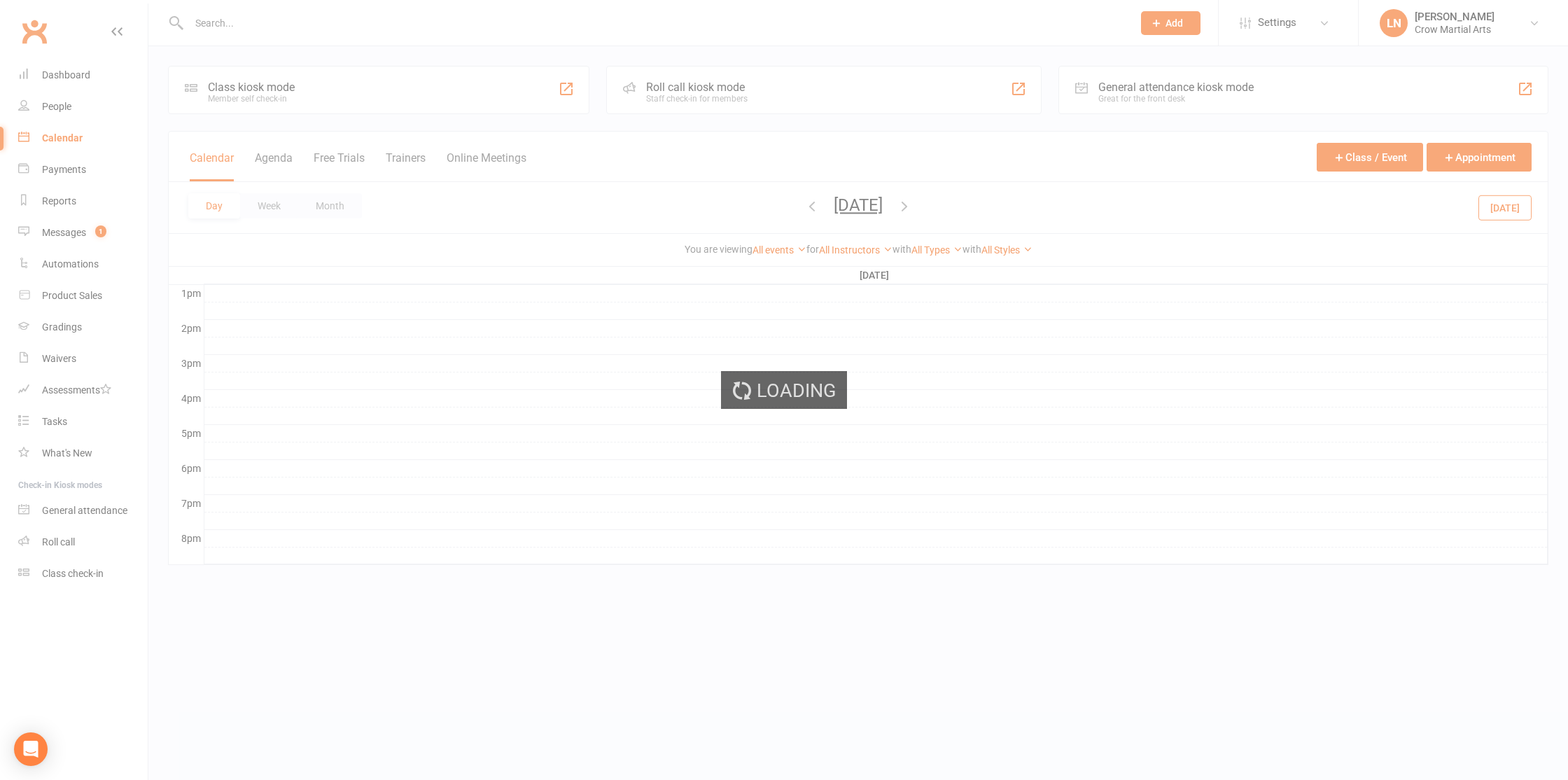
scroll to position [0, 0]
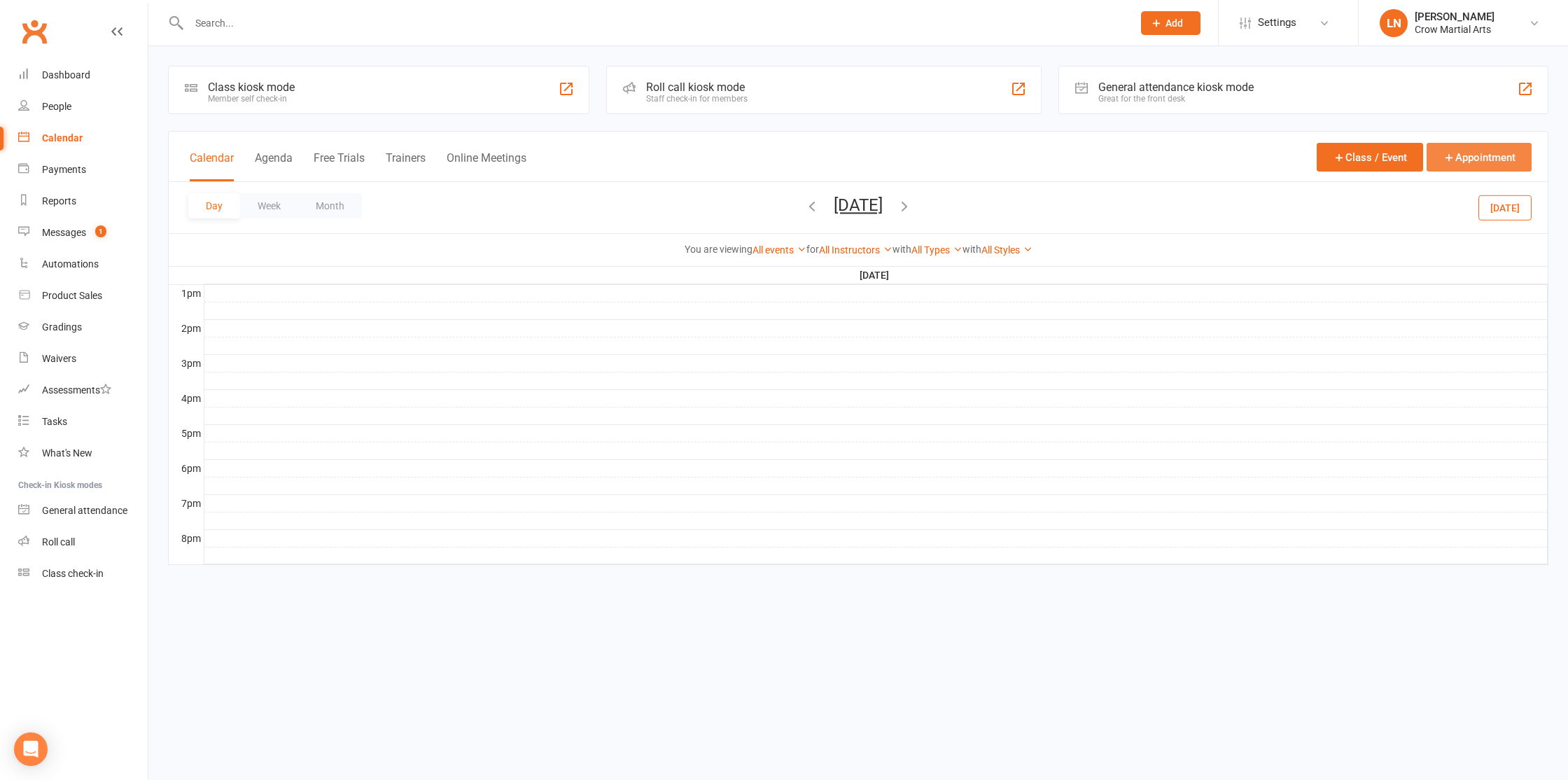
click at [1491, 154] on button "Appointment" at bounding box center [1479, 157] width 105 height 28
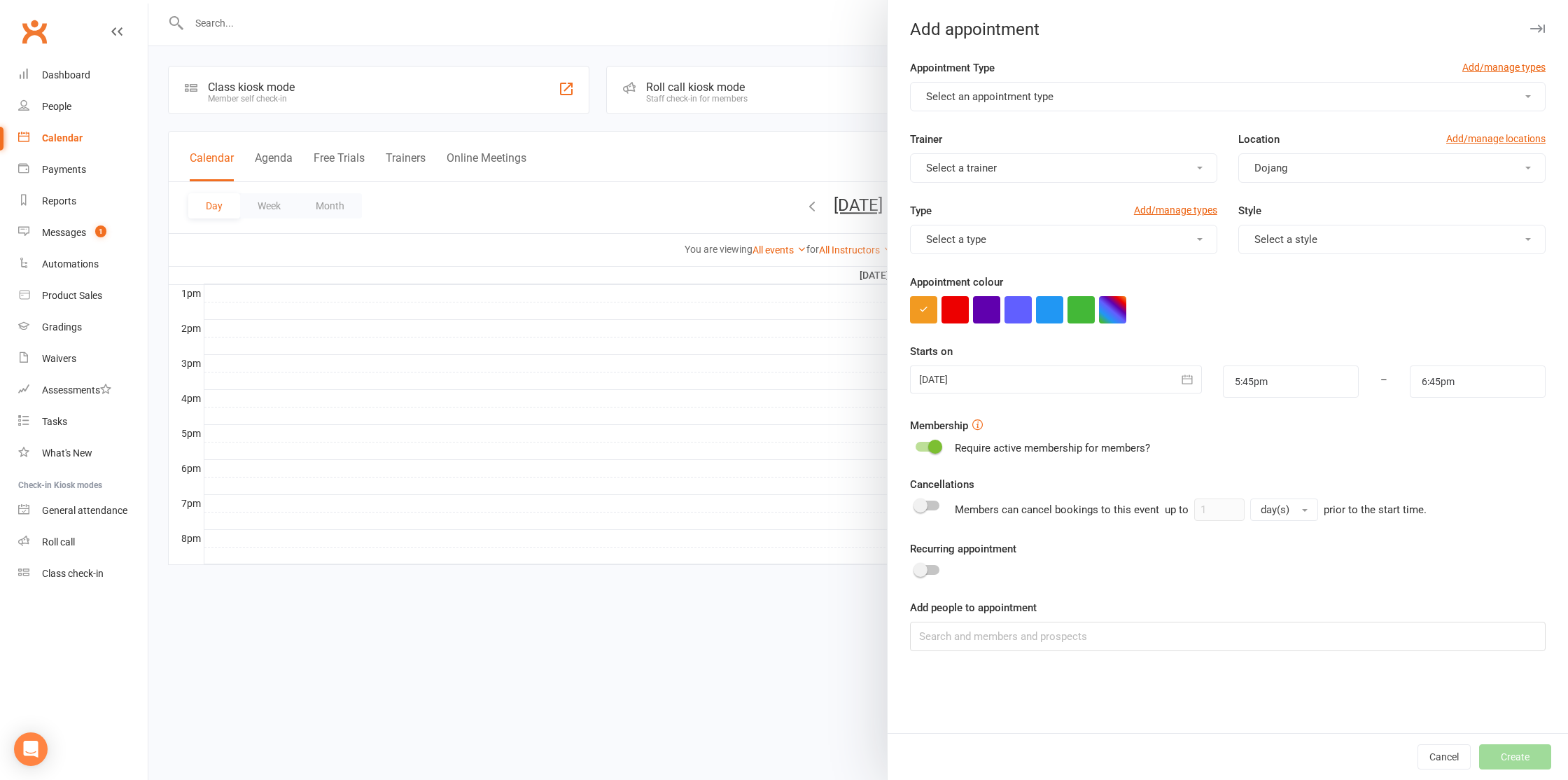
click at [1064, 99] on button "Select an appointment type" at bounding box center [1228, 96] width 635 height 29
drag, startPoint x: 1149, startPoint y: 271, endPoint x: 1107, endPoint y: 220, distance: 66.1
click at [1148, 271] on div "Type Add/manage types Select a type Style Select a style" at bounding box center [1228, 238] width 657 height 71
click at [1049, 102] on span "Select an appointment type" at bounding box center [989, 97] width 127 height 13
click at [1116, 270] on div "Type Add/manage types Select a type Style Select a style" at bounding box center [1228, 238] width 657 height 71
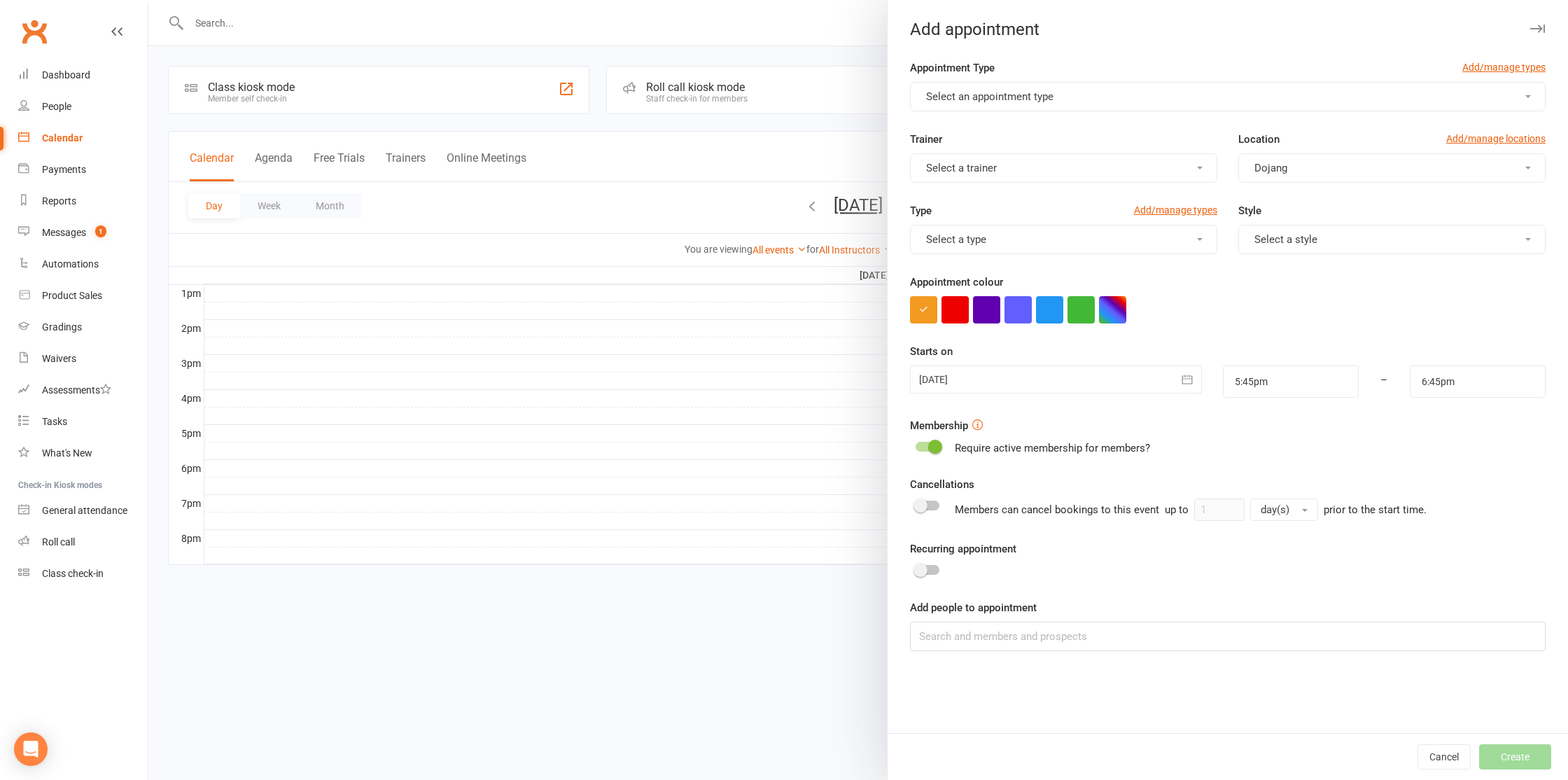
click at [1034, 98] on span "Select an appointment type" at bounding box center [989, 97] width 127 height 13
click at [1125, 272] on div "Type Add/manage types Select a type Style Select a style" at bounding box center [1228, 238] width 657 height 71
click at [1278, 96] on button "Select an appointment type" at bounding box center [1228, 96] width 635 height 29
click at [808, 352] on div at bounding box center [858, 390] width 1419 height 780
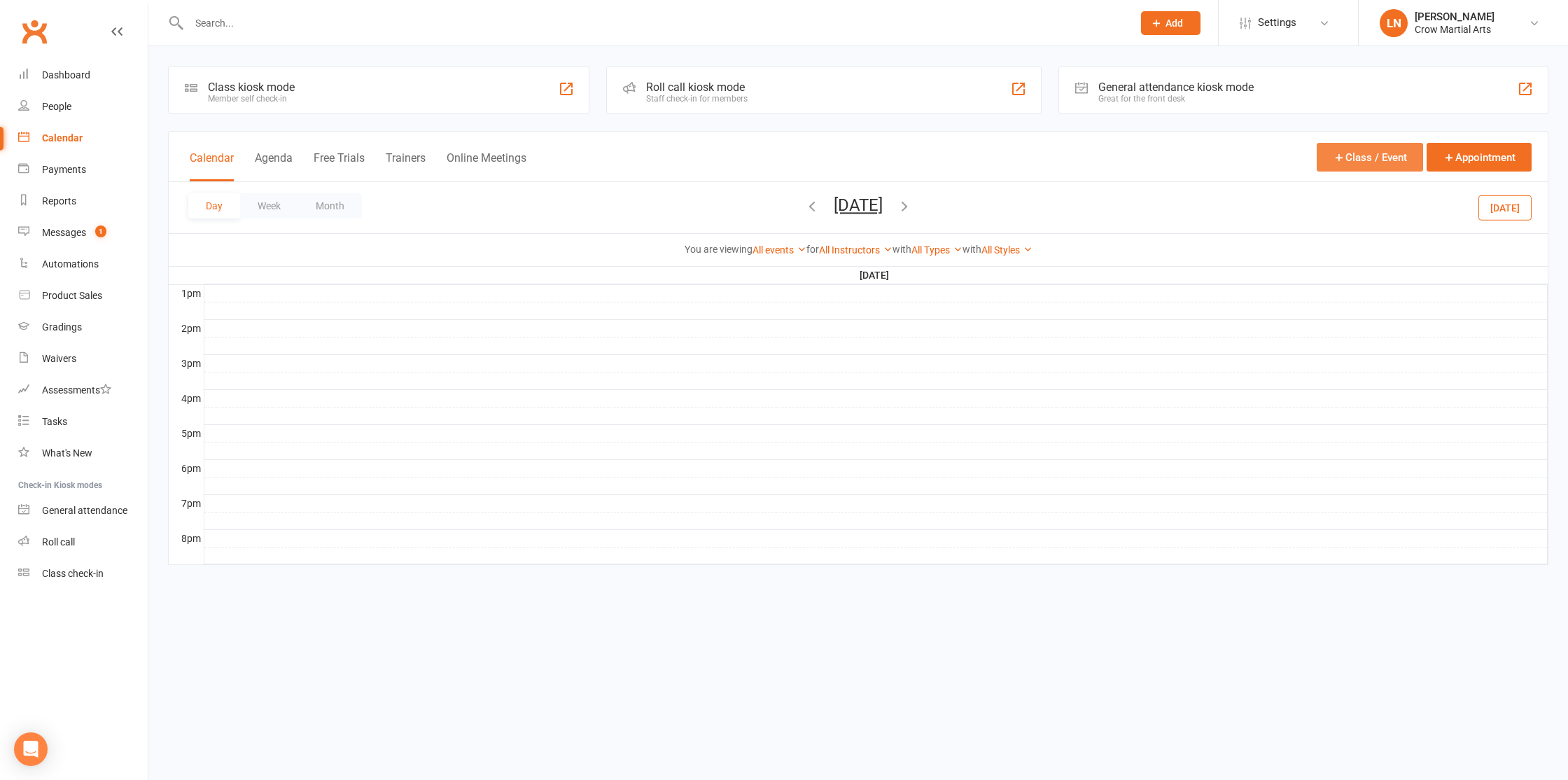
click at [1357, 159] on button "Class / Event" at bounding box center [1370, 157] width 107 height 28
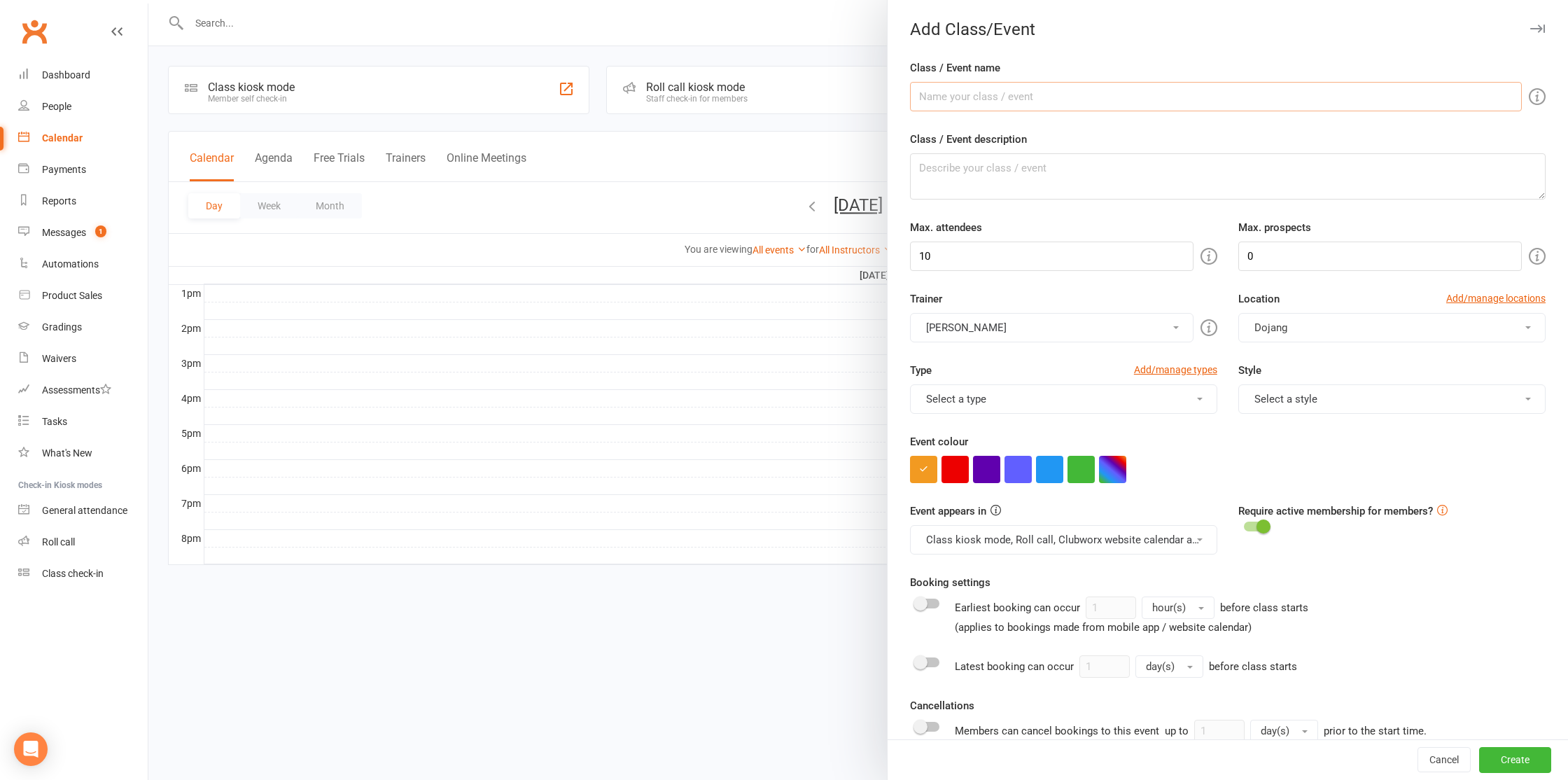
click at [1014, 92] on input "Class / Event name" at bounding box center [1215, 96] width 612 height 29
type input "CROW HALLOWEEN PARTY"
click at [1038, 174] on textarea "Class / Event description" at bounding box center [1228, 176] width 635 height 46
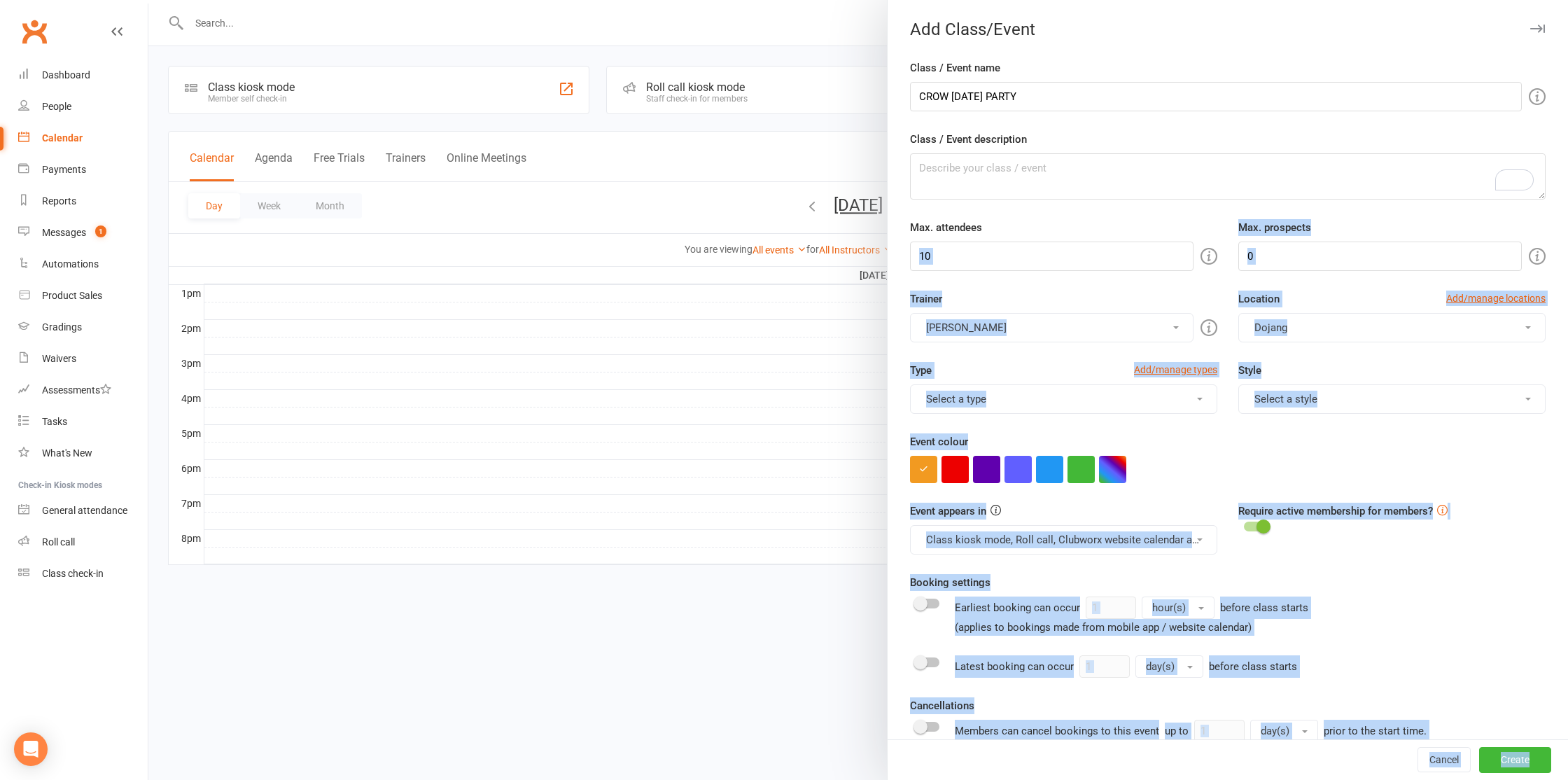
drag, startPoint x: 1073, startPoint y: 259, endPoint x: 920, endPoint y: 255, distance: 153.1
click at [939, 254] on input "10" at bounding box center [1051, 256] width 284 height 29
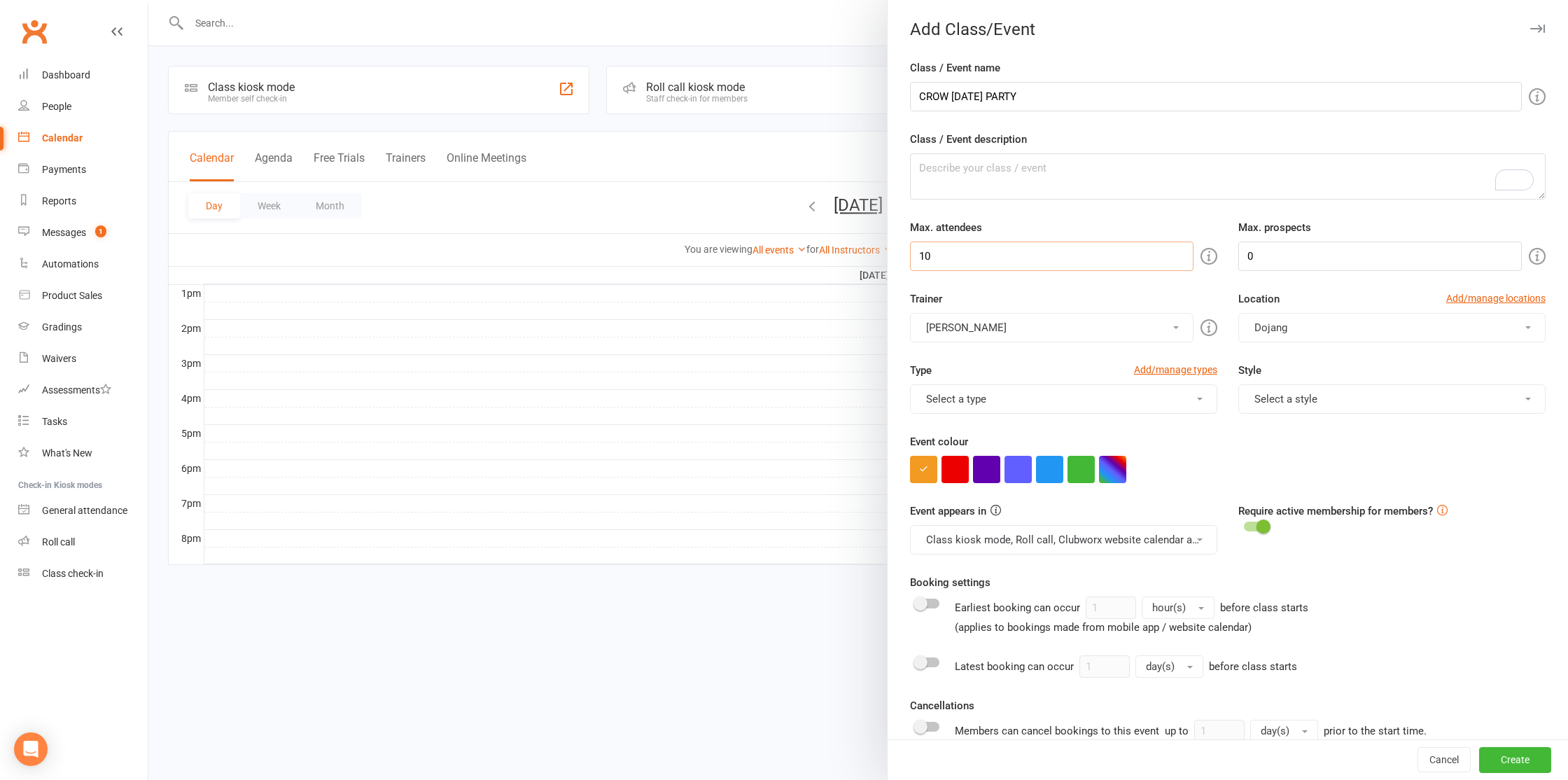
drag, startPoint x: 932, startPoint y: 255, endPoint x: 912, endPoint y: 257, distance: 20.1
click at [912, 257] on input "10" at bounding box center [1051, 256] width 284 height 29
type input "40"
click at [929, 287] on form "Class / Event name CROW HALLOWEEN PARTY Class / Event description Max. attendee…" at bounding box center [1228, 531] width 635 height 943
click at [1051, 336] on button "Billy Petsalis" at bounding box center [1051, 327] width 284 height 29
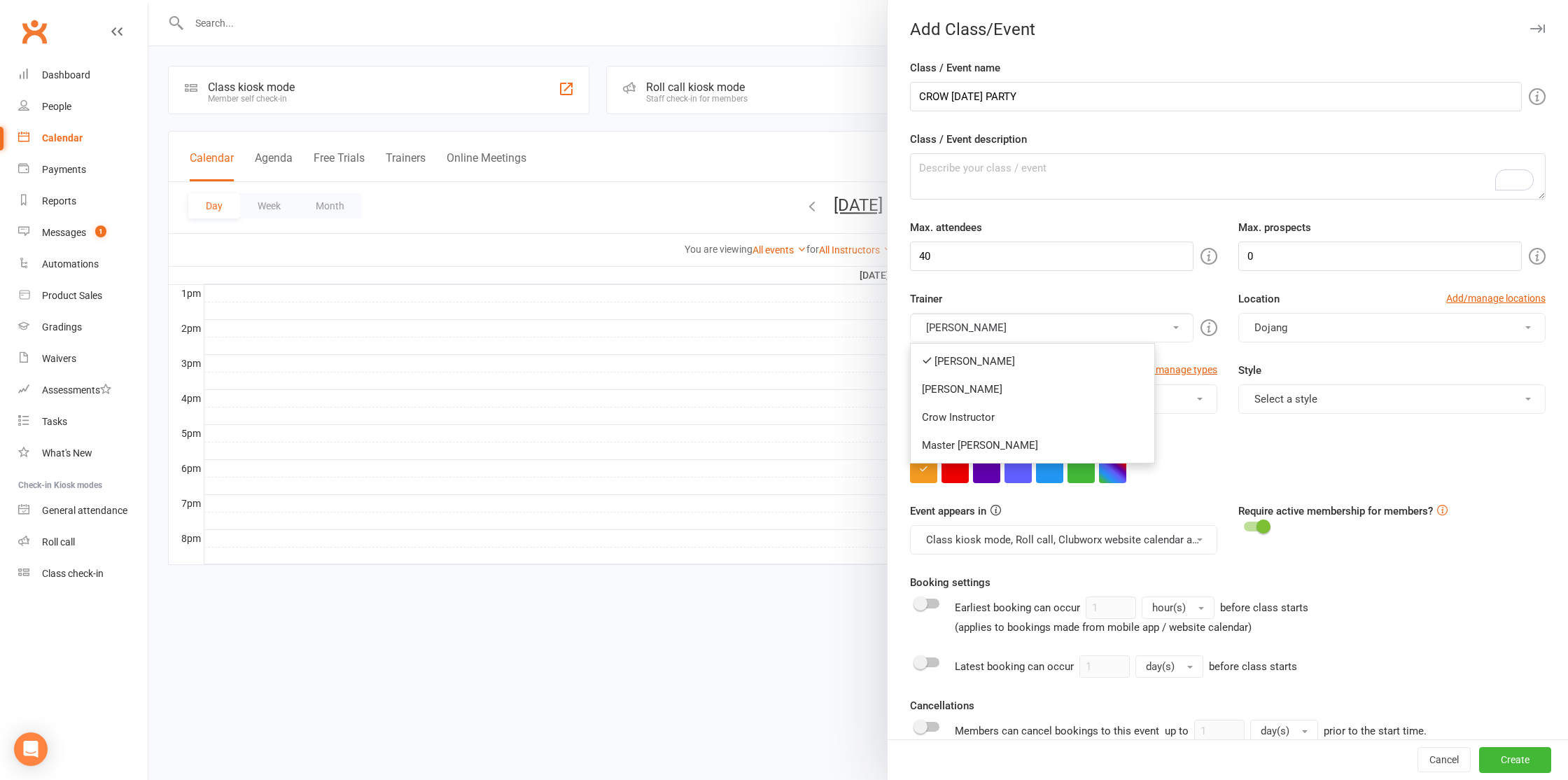
click at [990, 423] on link "Crow Instructor" at bounding box center [1032, 417] width 244 height 28
click at [1050, 326] on button "Billy Petsalis, Crow Instructor" at bounding box center [1051, 327] width 284 height 29
click at [1007, 350] on link "Billy Petsalis" at bounding box center [1032, 360] width 244 height 28
click at [1269, 400] on button "Select a style" at bounding box center [1392, 399] width 307 height 29
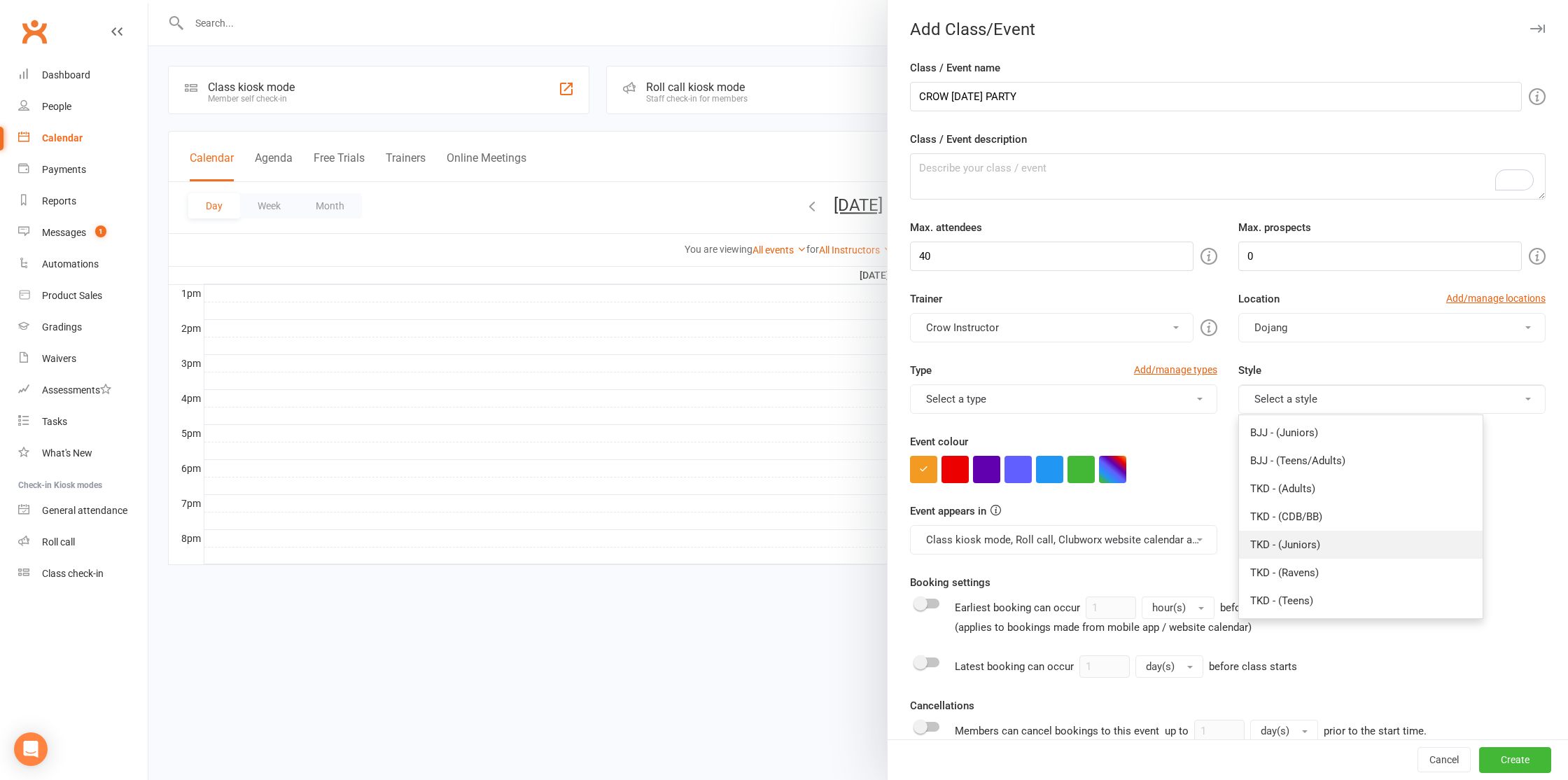
click at [1296, 546] on link "TKD - (Juniors)" at bounding box center [1360, 544] width 244 height 28
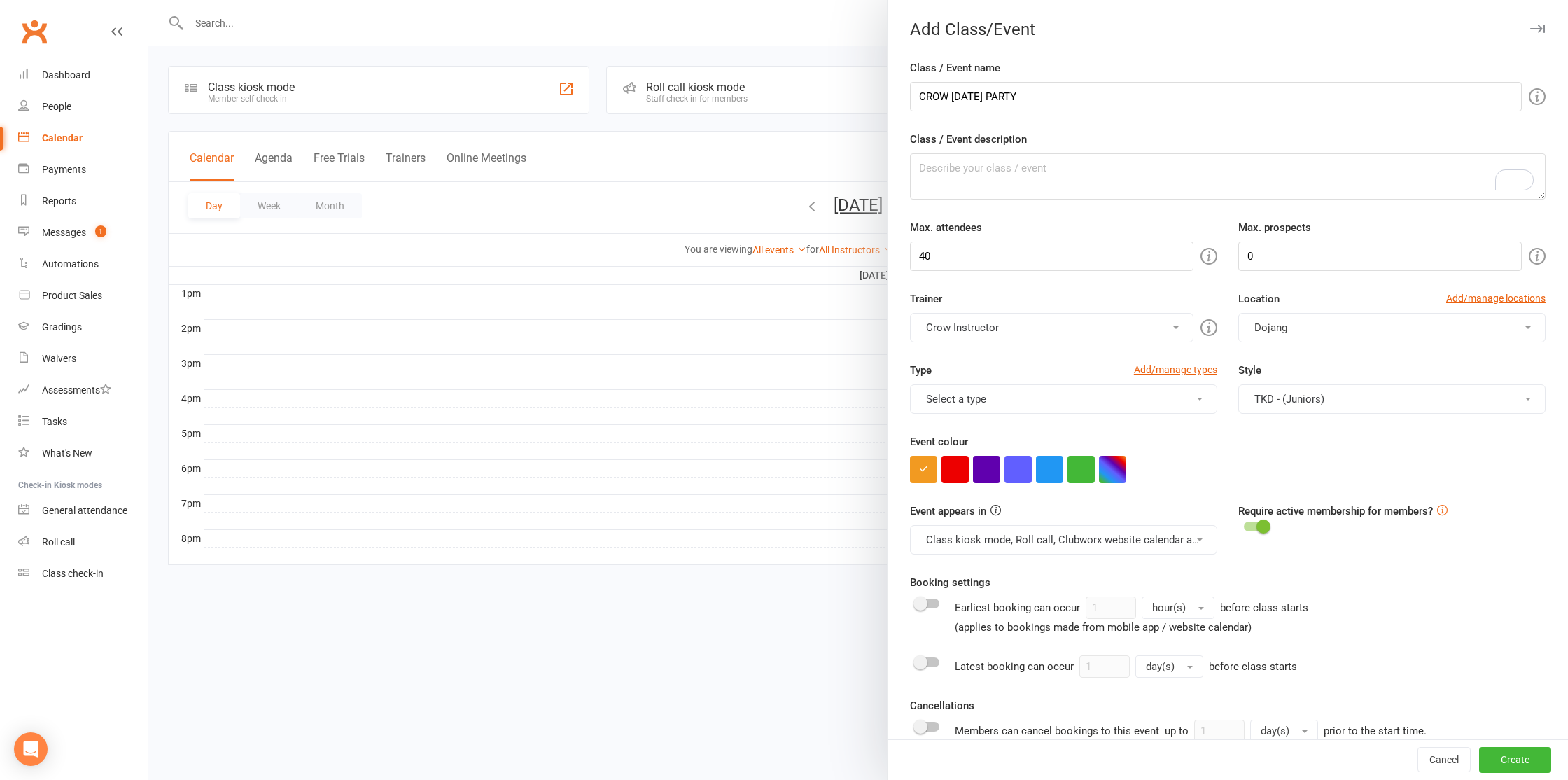
click at [1317, 397] on button "TKD - (Juniors)" at bounding box center [1392, 399] width 307 height 29
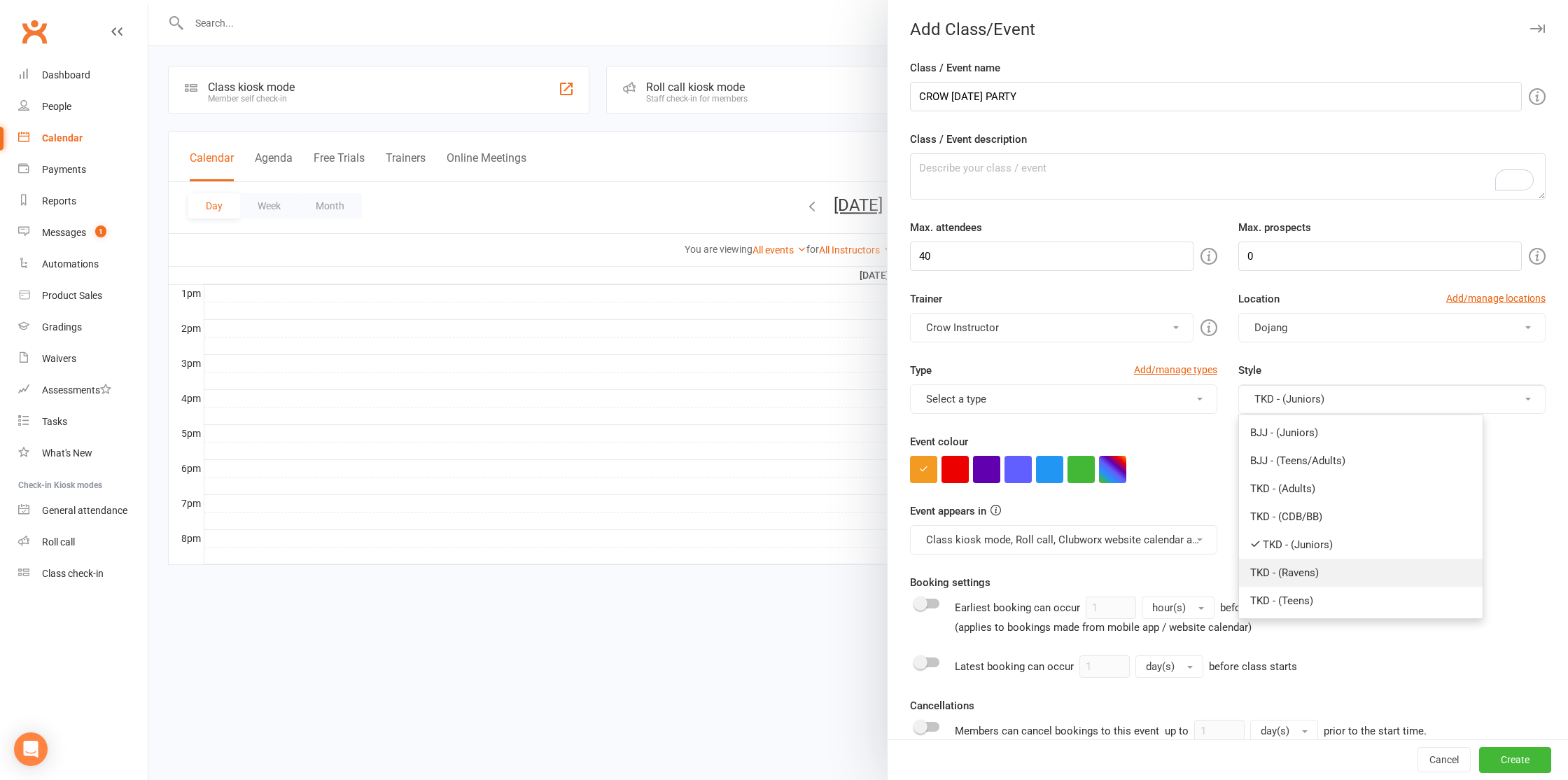
click at [1309, 567] on link "TKD - (Ravens)" at bounding box center [1360, 572] width 244 height 28
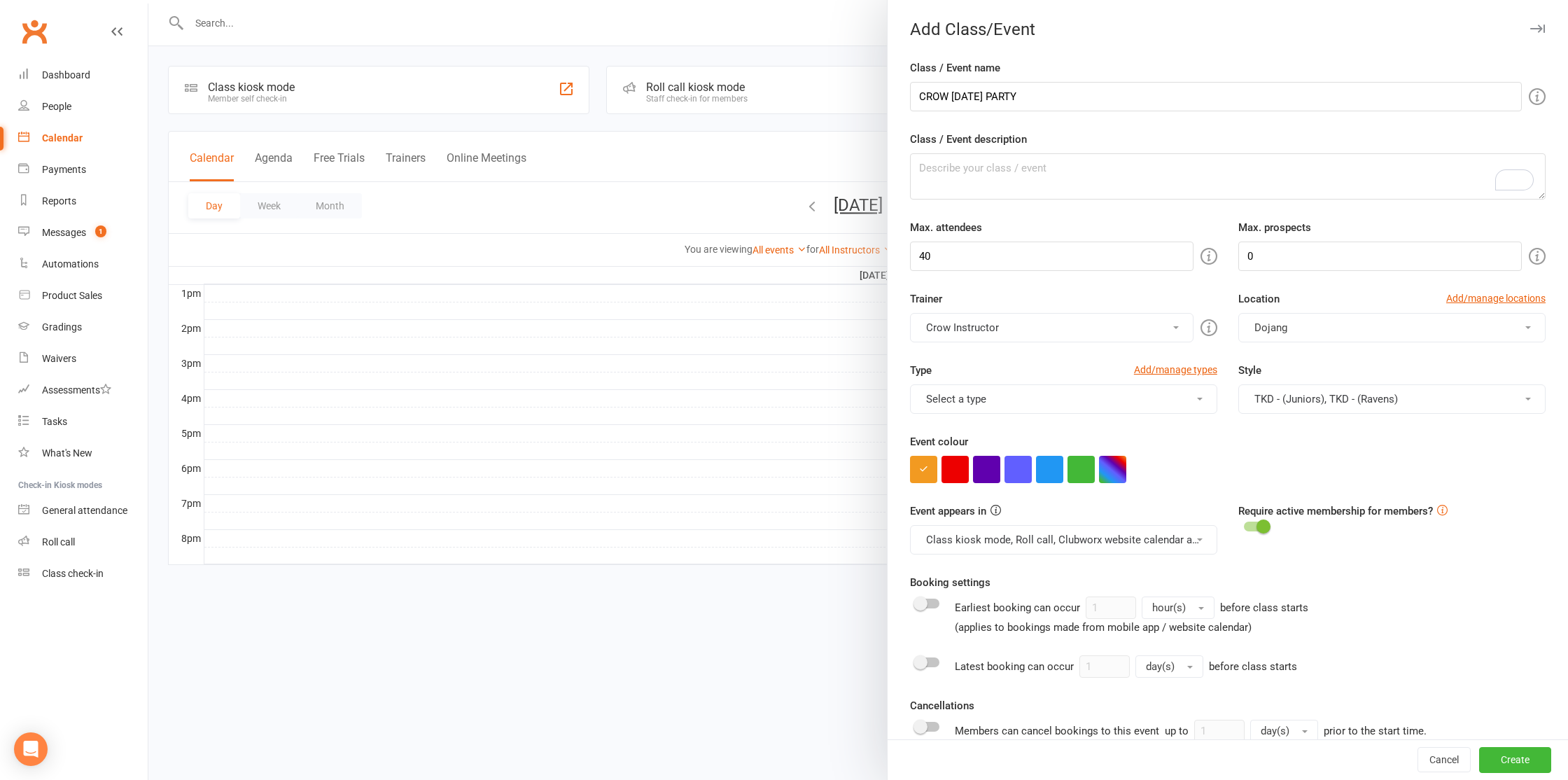
drag, startPoint x: 1358, startPoint y: 395, endPoint x: 1344, endPoint y: 469, distance: 75.3
click at [1358, 395] on button "TKD - (Juniors), TKD - (Ravens)" at bounding box center [1392, 399] width 307 height 29
click at [1218, 447] on div "Event colour" at bounding box center [1228, 459] width 635 height 50
click at [1107, 389] on button "Select a type" at bounding box center [1063, 399] width 307 height 29
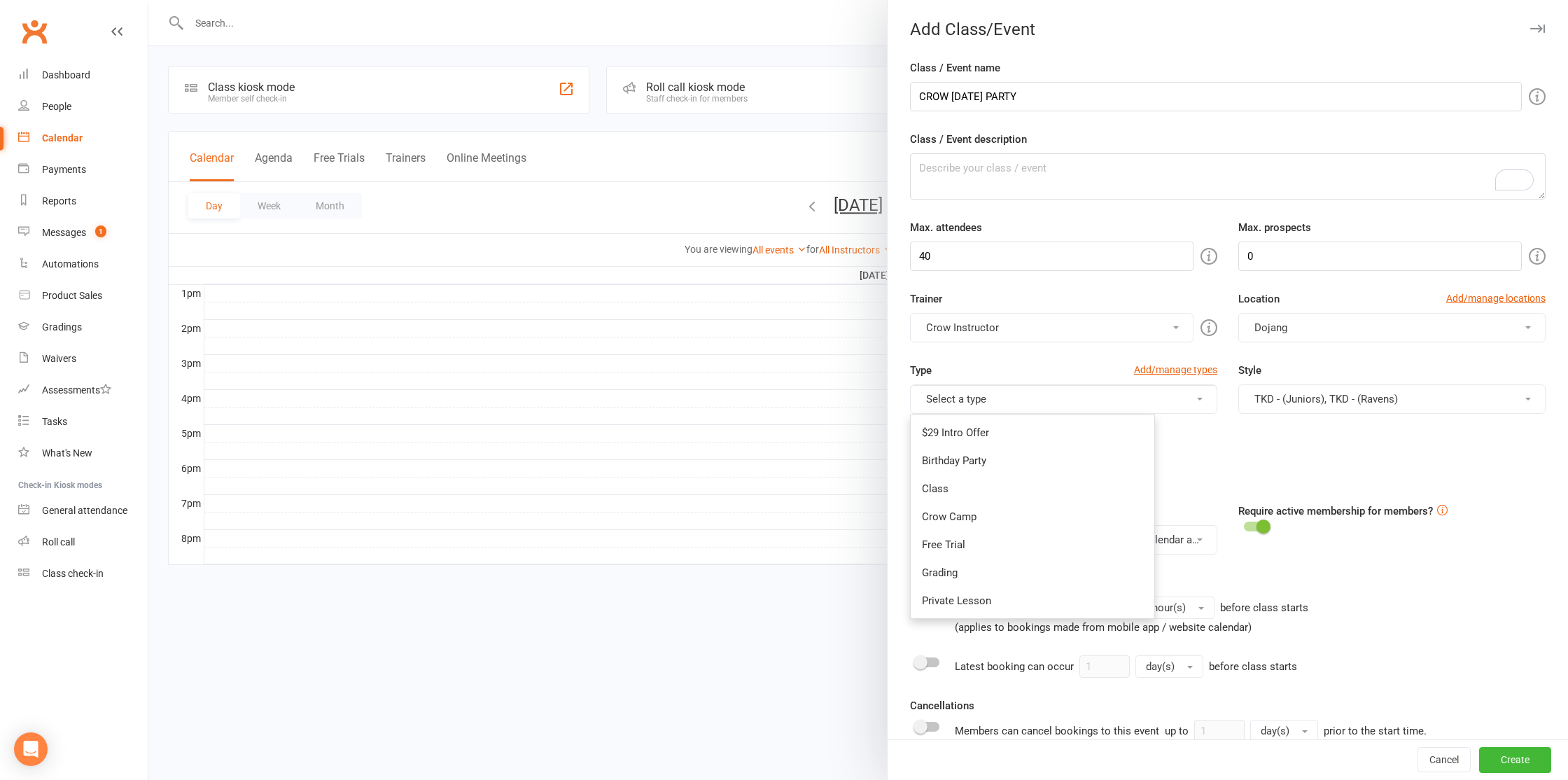
click at [981, 495] on link "Class" at bounding box center [1032, 488] width 244 height 28
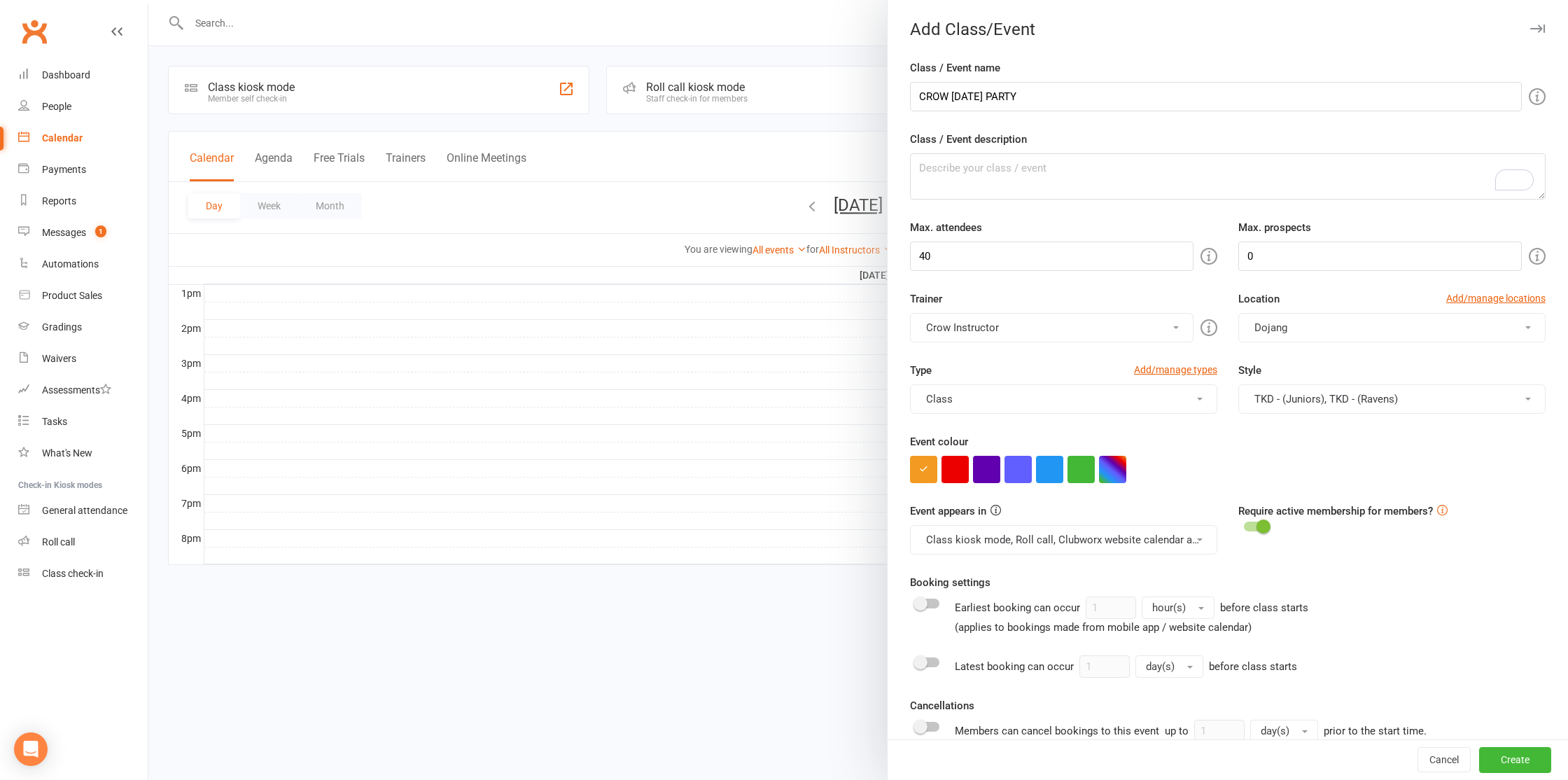
click at [1152, 456] on div at bounding box center [1228, 469] width 635 height 27
click at [985, 474] on button "button" at bounding box center [987, 469] width 27 height 27
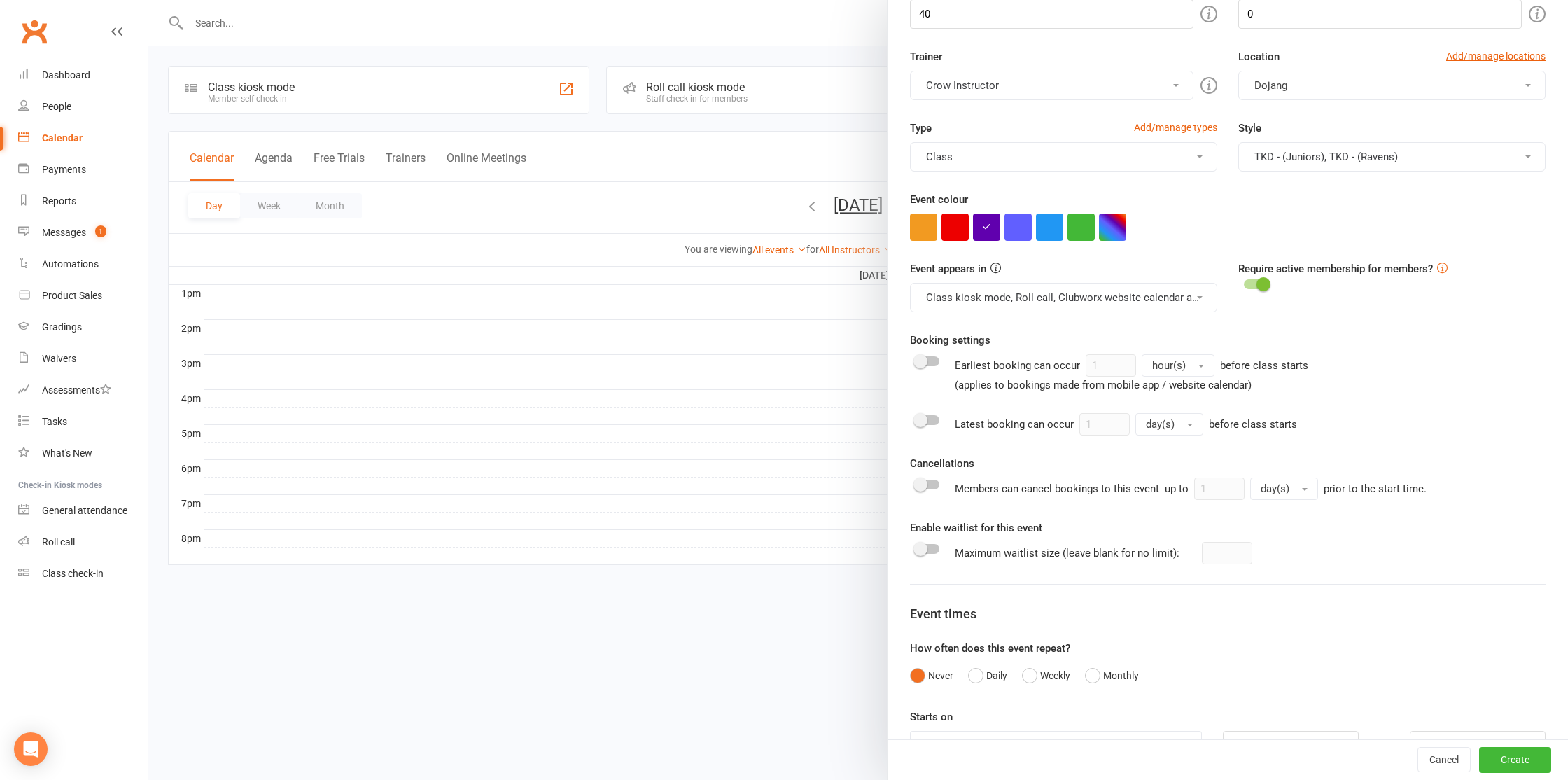
scroll to position [285, 0]
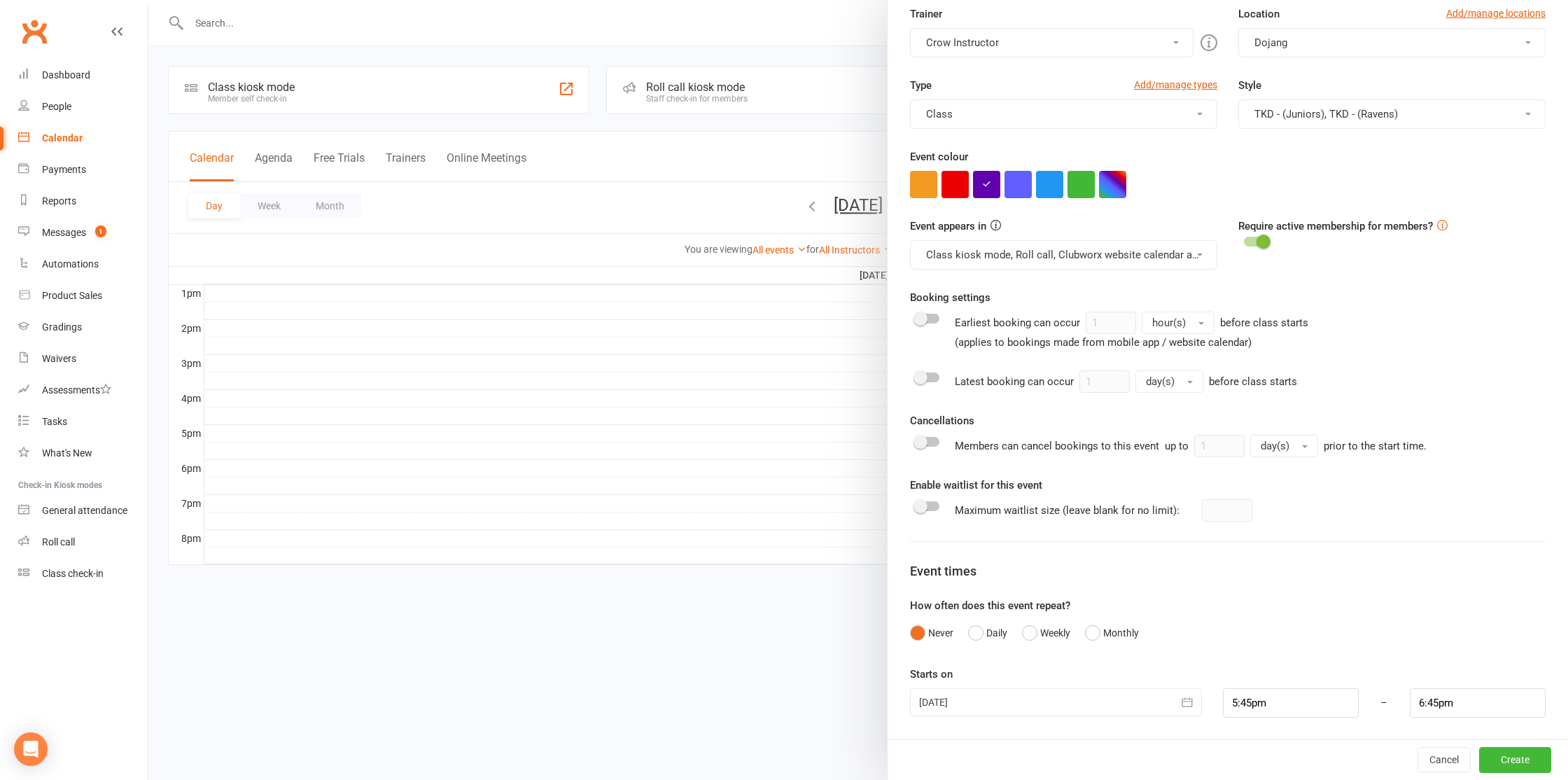
click at [1187, 702] on icon "button" at bounding box center [1187, 702] width 14 height 14
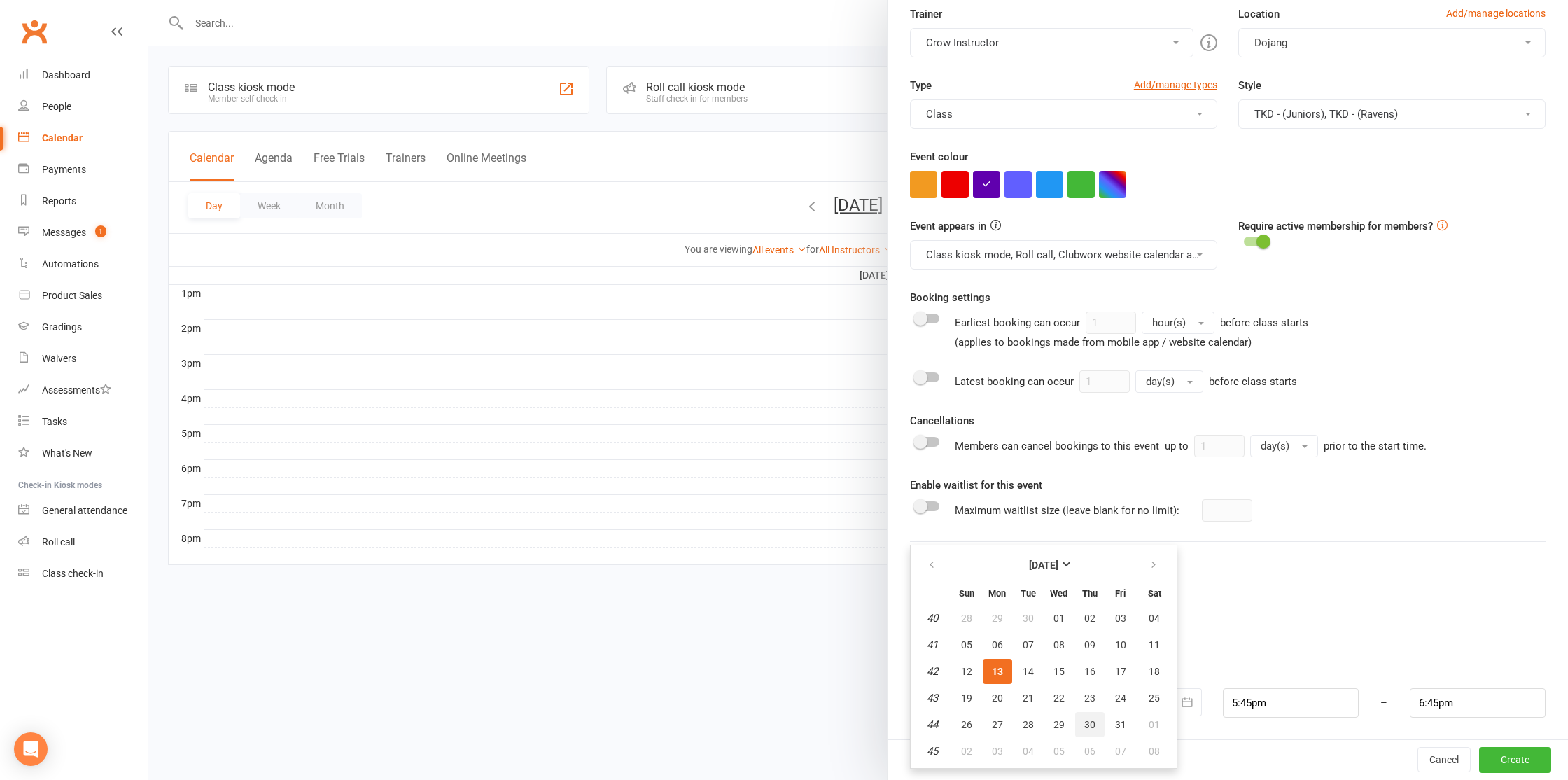
click at [1091, 720] on span "30" at bounding box center [1090, 725] width 11 height 11
type input "30 Oct 2025"
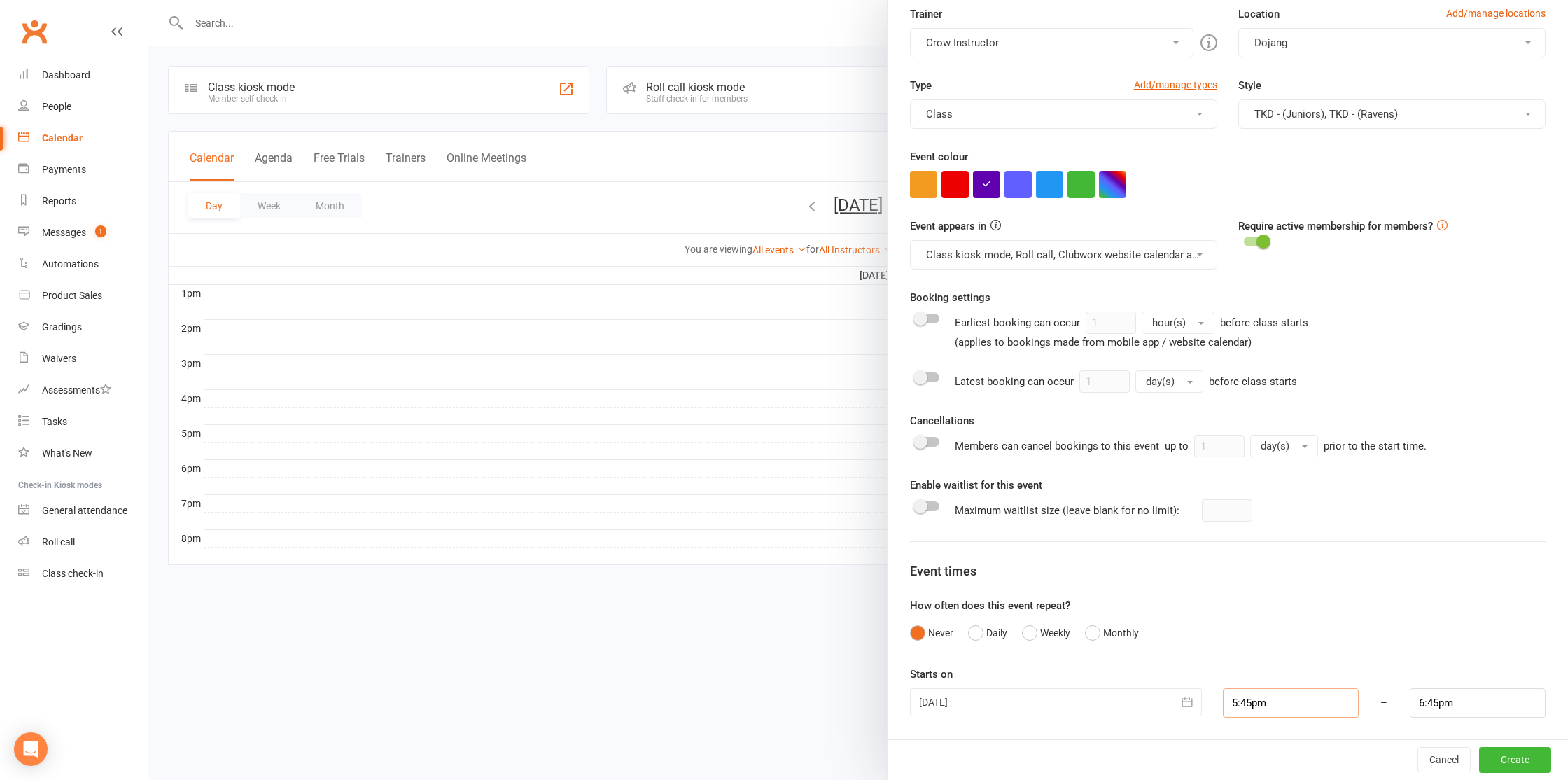
click at [1249, 708] on input "5:45pm" at bounding box center [1290, 702] width 136 height 29
type input "5:00pm"
click at [1259, 601] on li "5:00pm" at bounding box center [1257, 609] width 68 height 21
click at [1433, 698] on input "6:00pm" at bounding box center [1477, 702] width 136 height 29
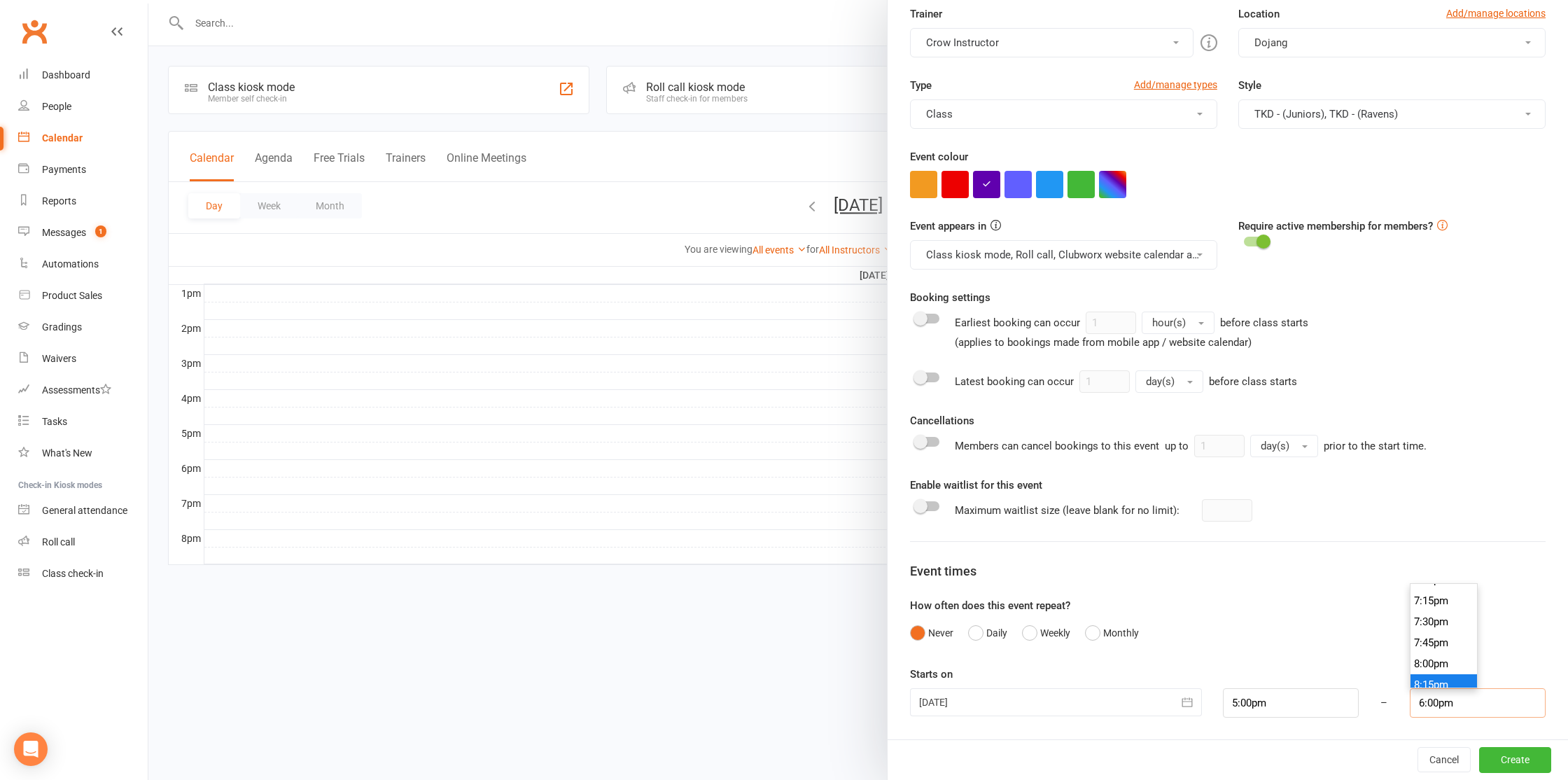
scroll to position [1618, 0]
type input "8:00pm"
click at [1438, 663] on li "8:00pm" at bounding box center [1444, 658] width 68 height 21
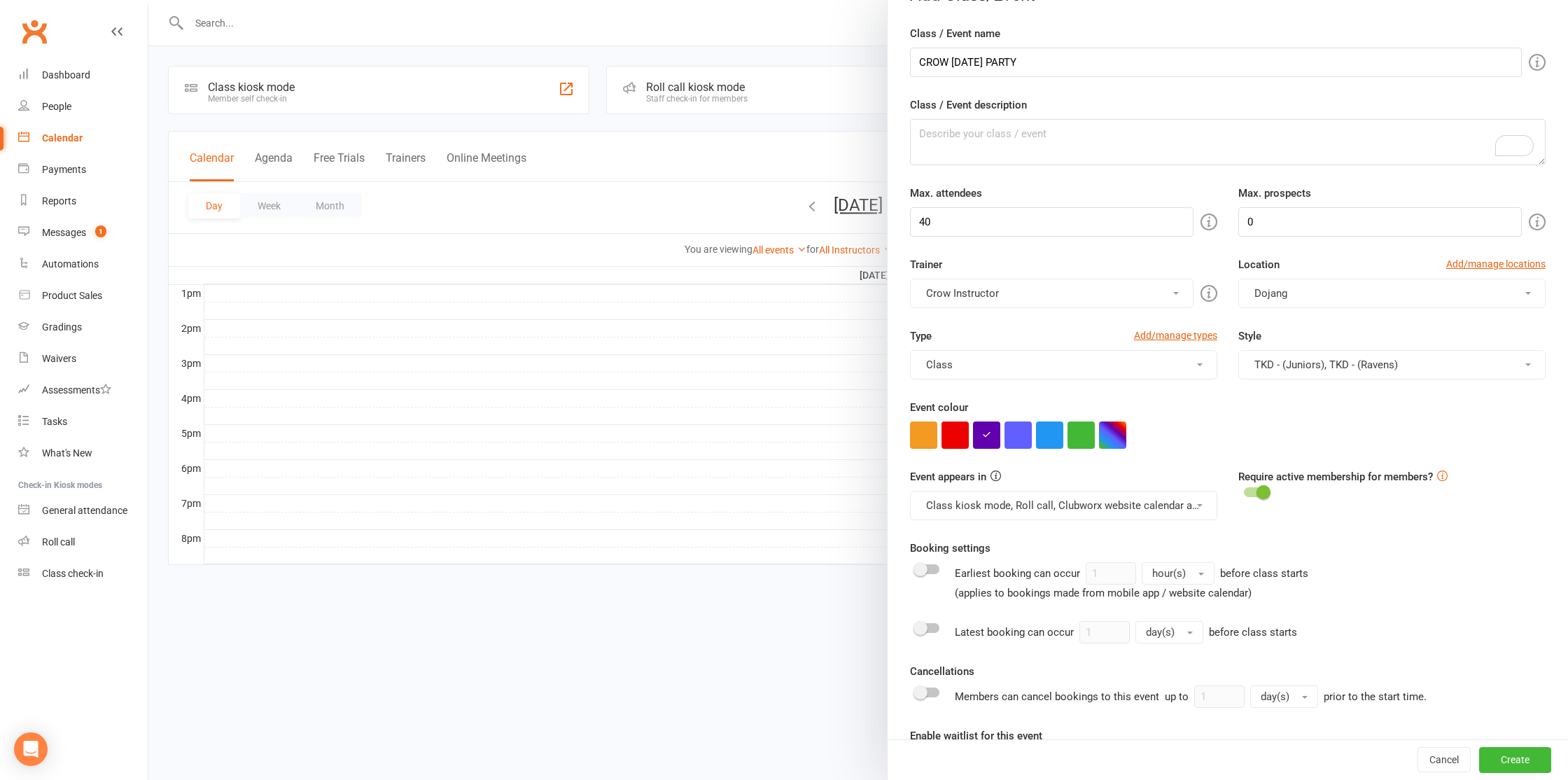
scroll to position [0, 0]
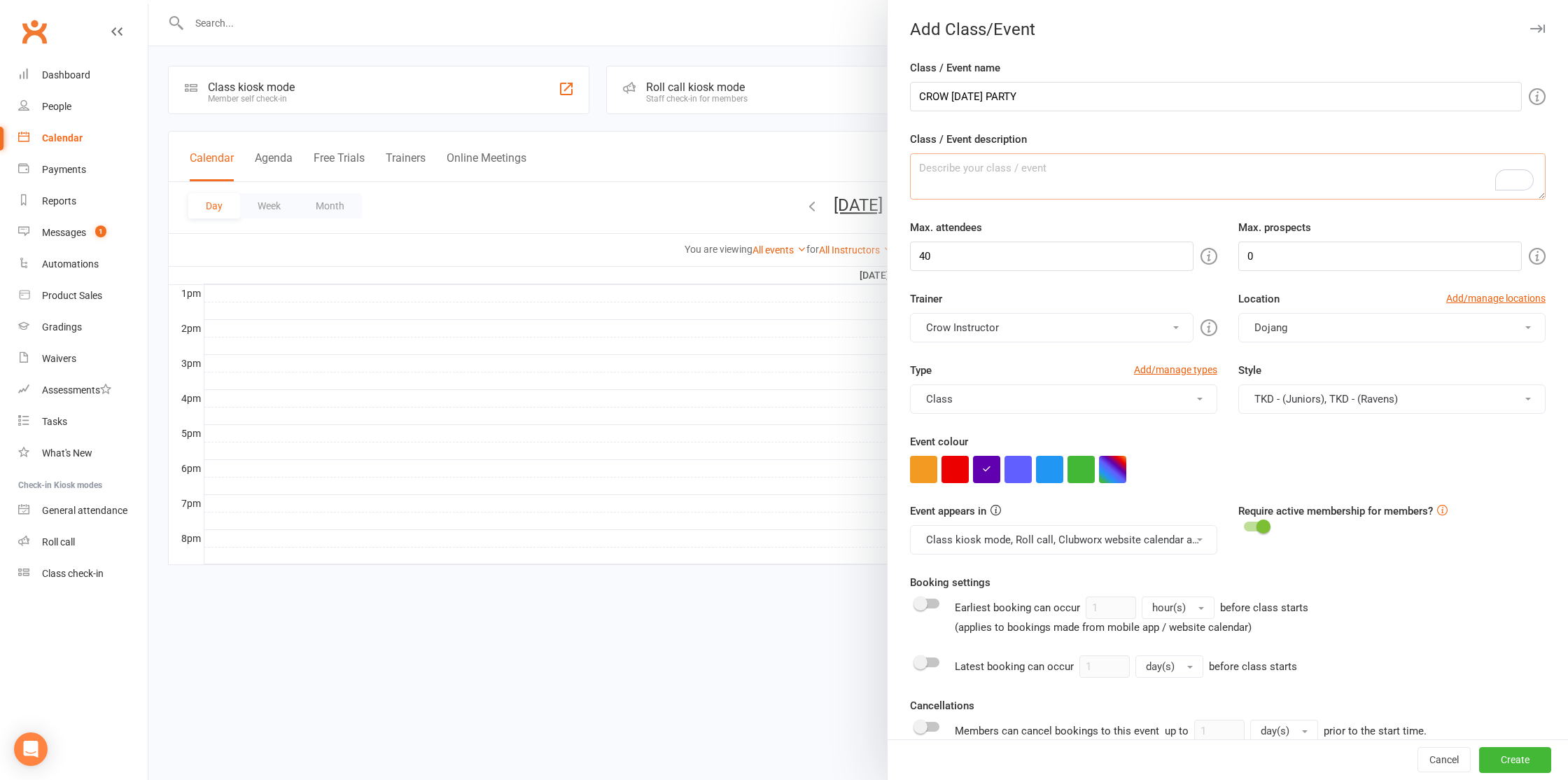
click at [1053, 170] on textarea "Class / Event description" at bounding box center [1228, 176] width 635 height 46
click at [1056, 213] on form "Class / Event name CROW HALLOWEEN PARTY Class / Event description Max. attendee…" at bounding box center [1228, 531] width 635 height 943
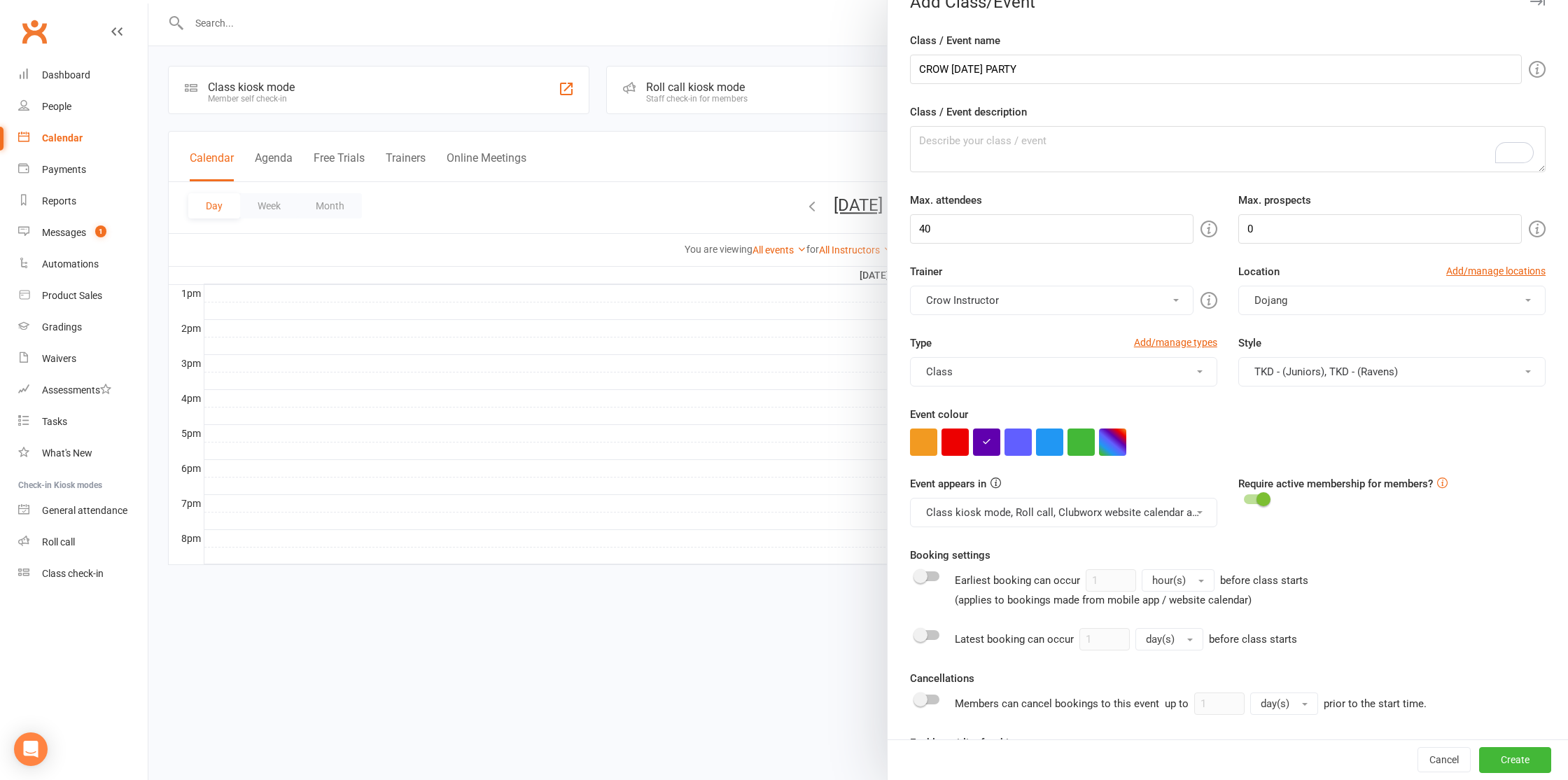
scroll to position [285, 0]
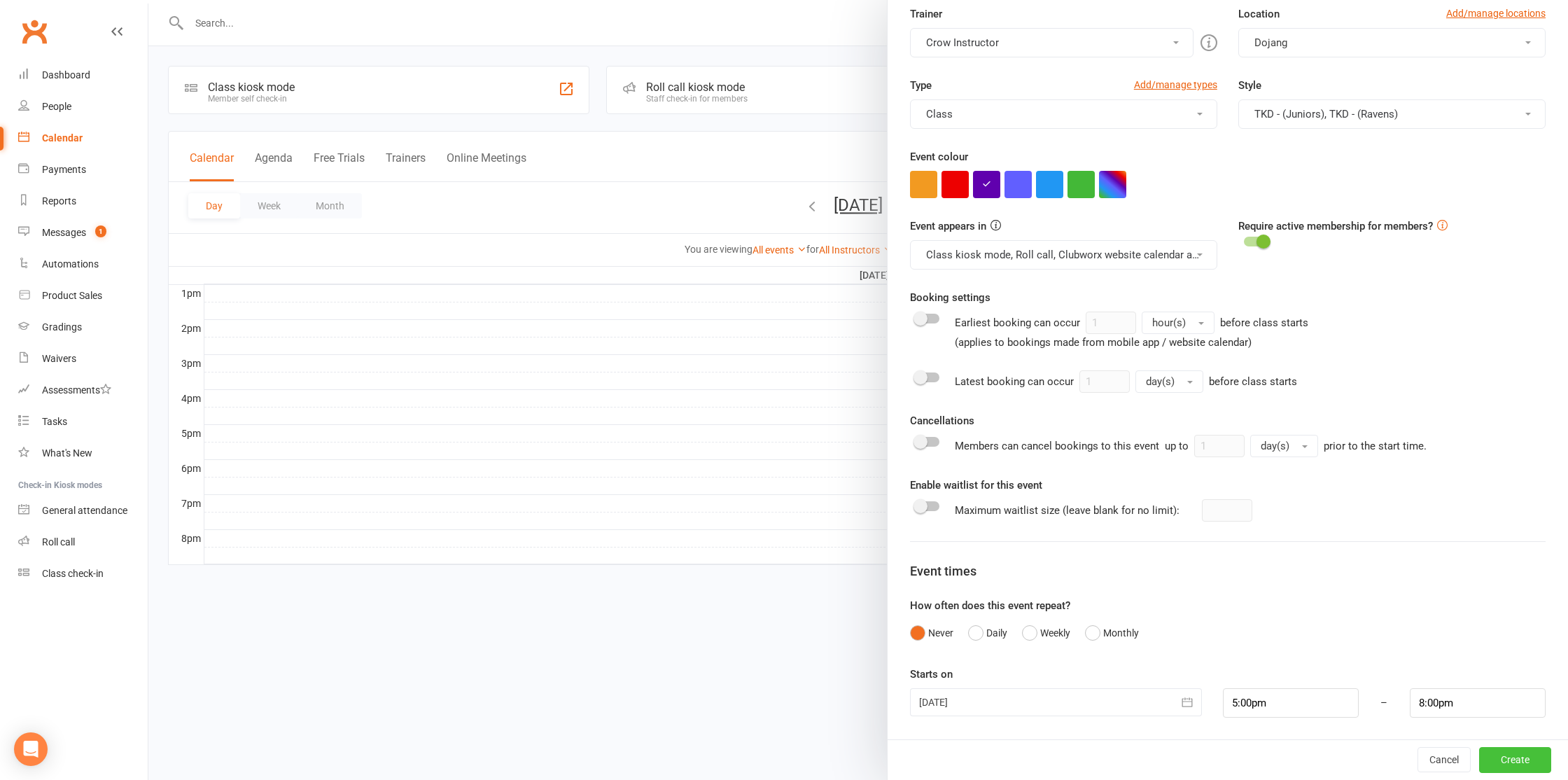
click at [1497, 752] on button "Create" at bounding box center [1515, 760] width 72 height 25
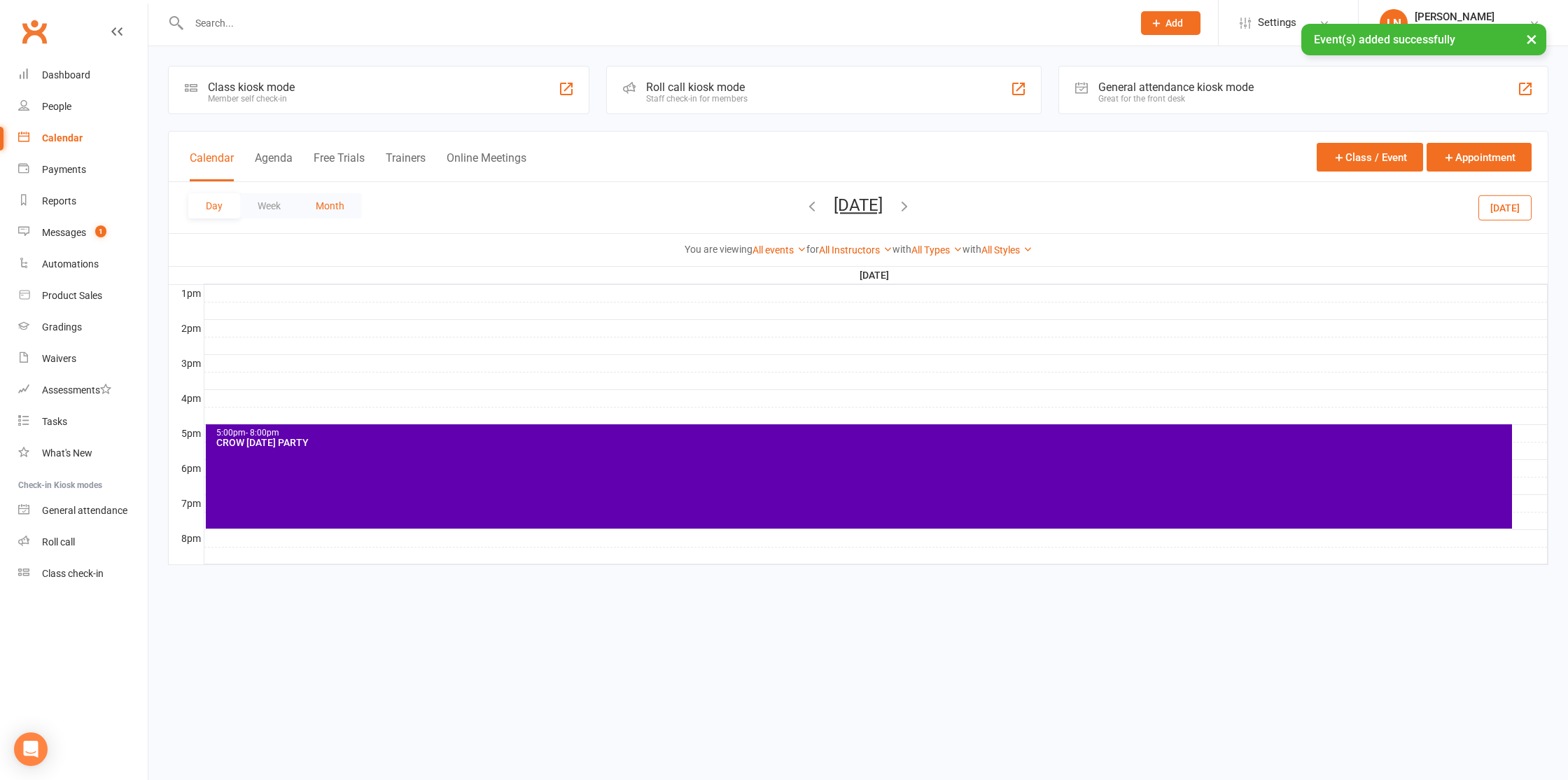
click at [322, 209] on button "Month" at bounding box center [331, 205] width 64 height 25
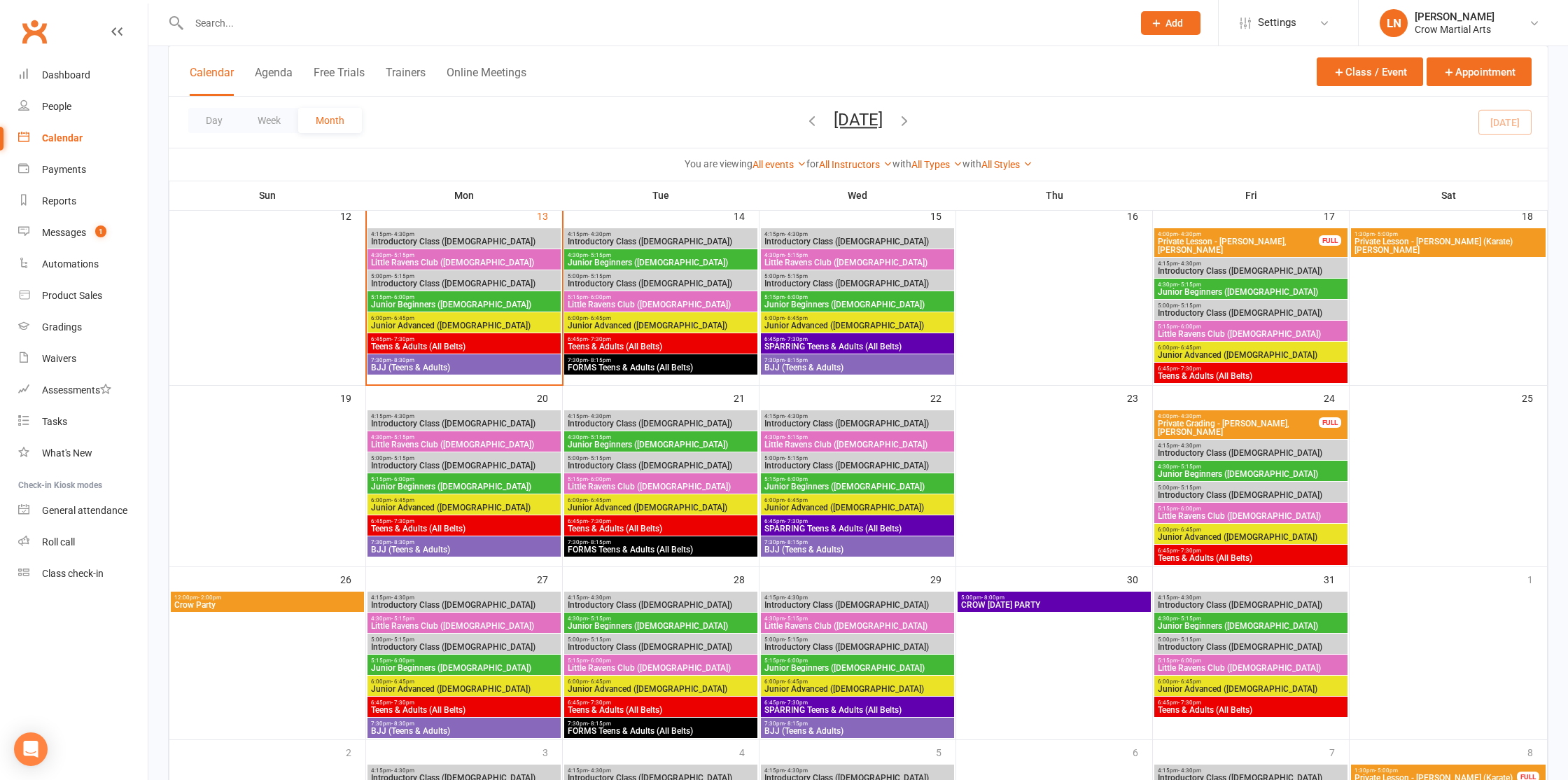
scroll to position [434, 0]
